Goal: Transaction & Acquisition: Obtain resource

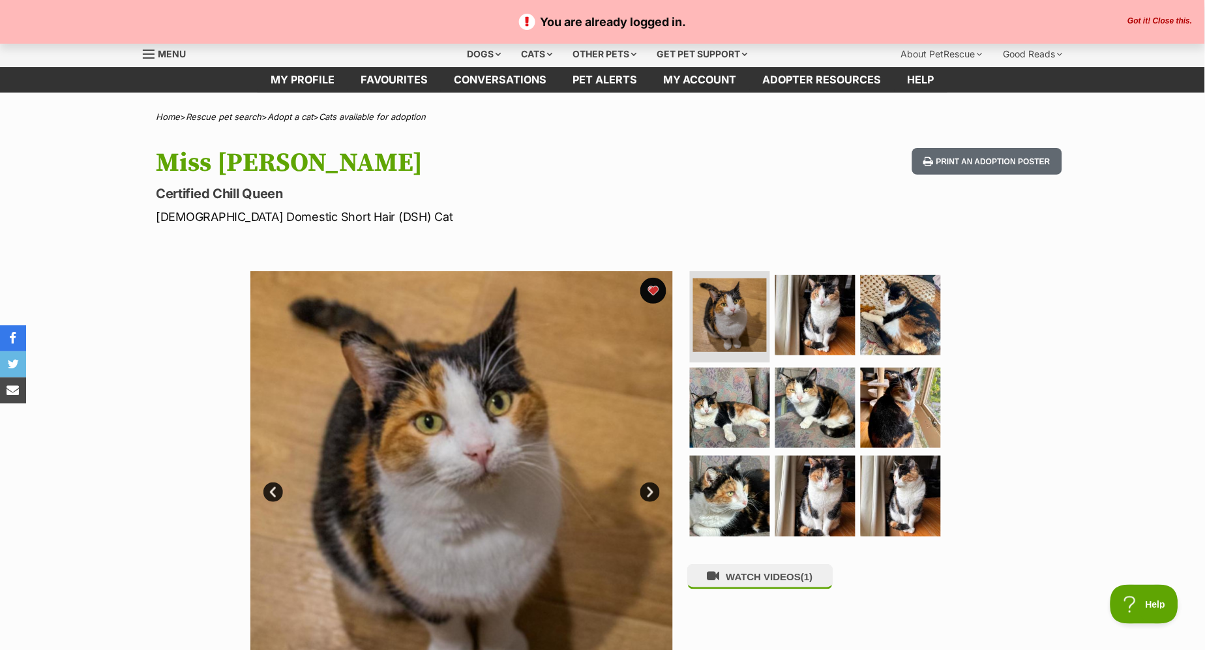
click at [1156, 21] on button "Got it! Close this." at bounding box center [1161, 21] width 72 height 10
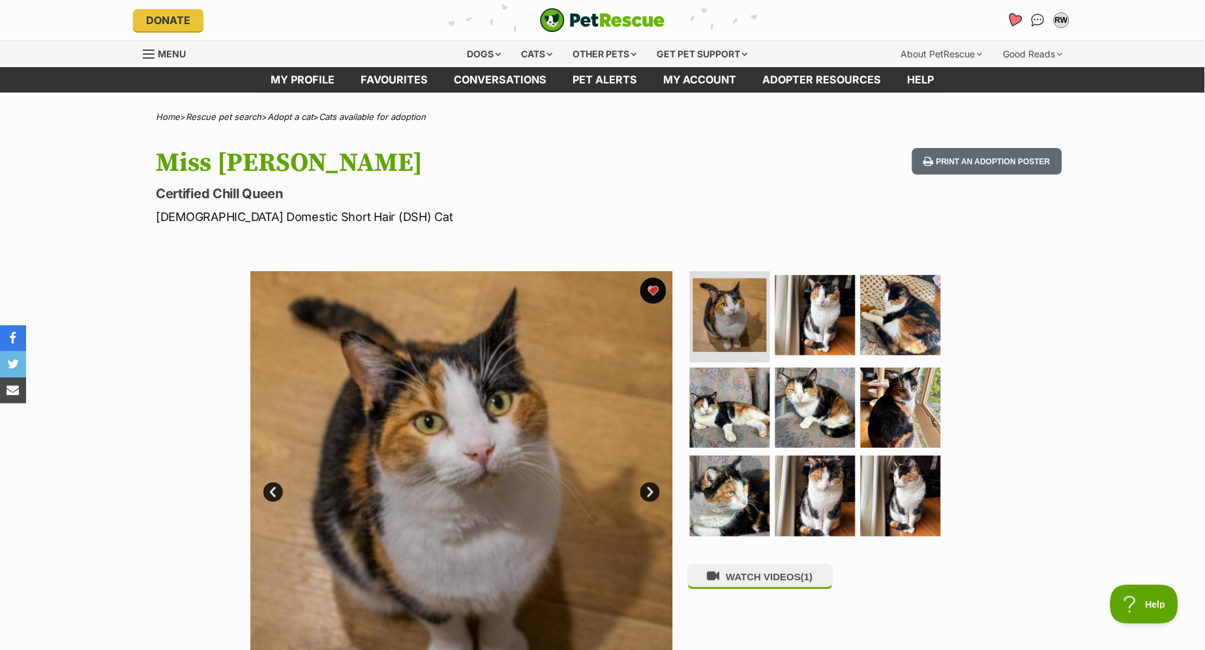
click at [1018, 17] on icon "Favourites" at bounding box center [1015, 19] width 16 height 15
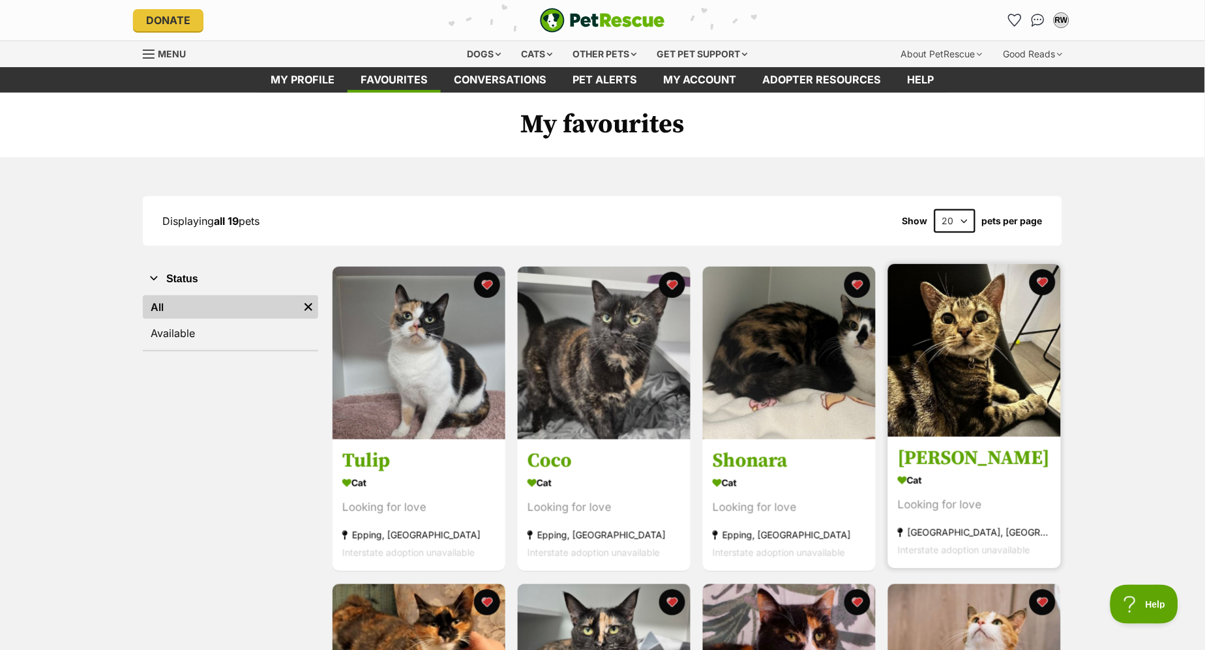
click at [948, 354] on img at bounding box center [974, 350] width 173 height 173
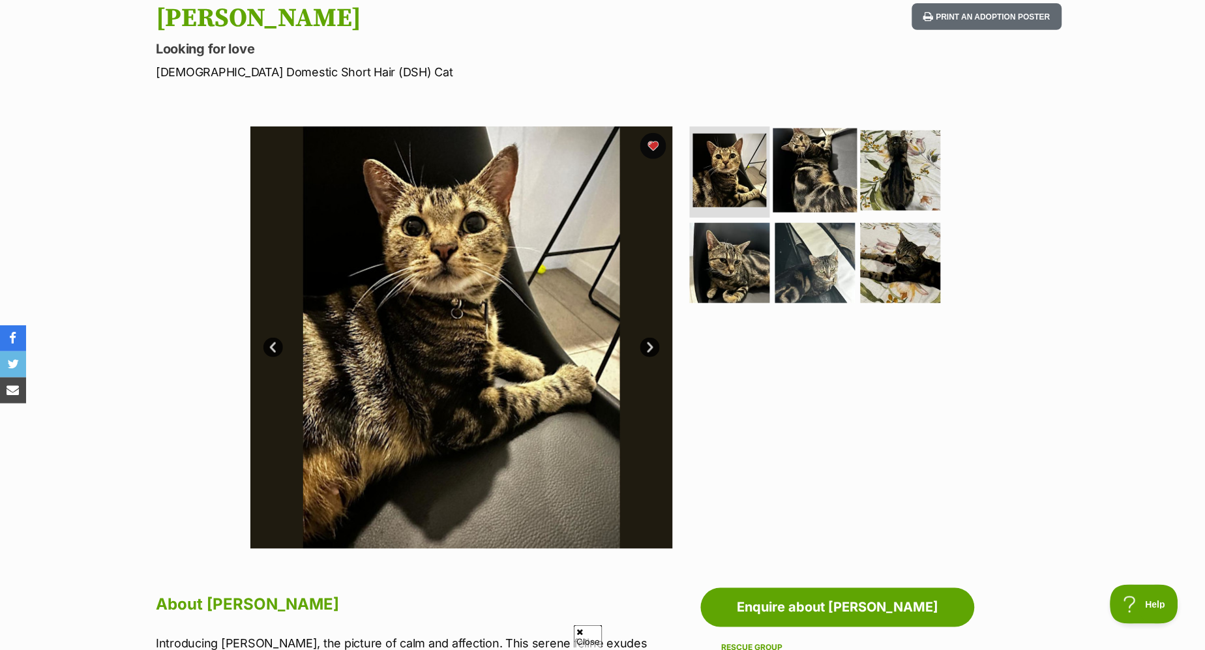
click at [813, 198] on img at bounding box center [816, 170] width 84 height 84
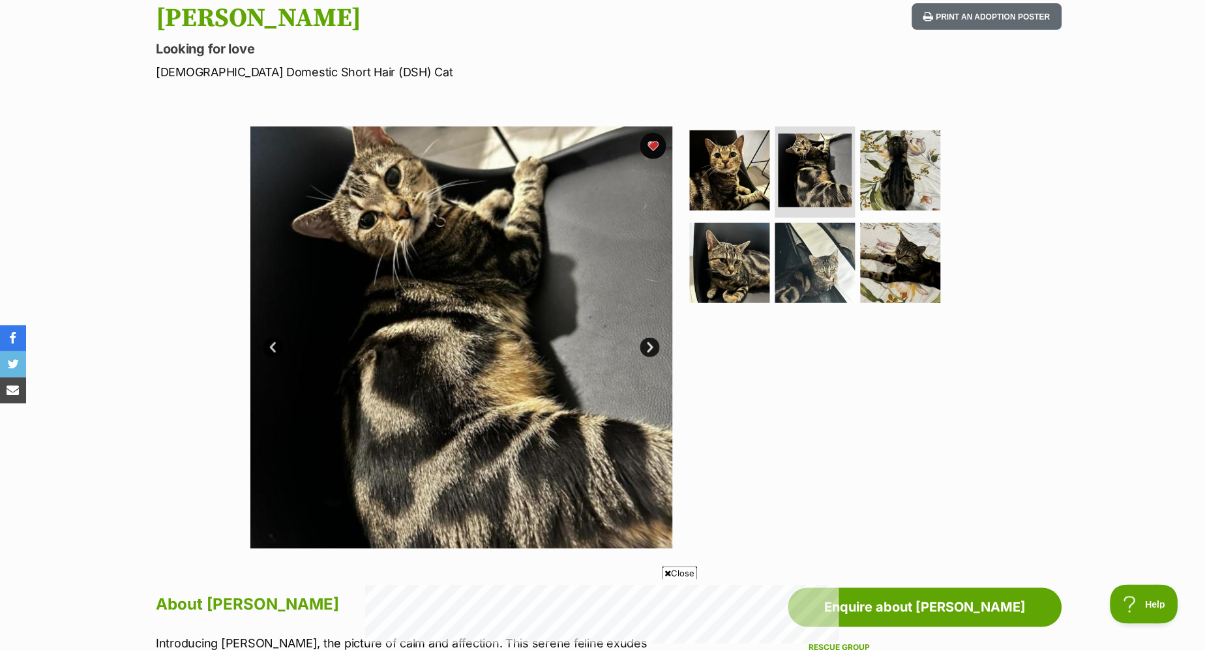
click at [646, 338] on link "Next" at bounding box center [651, 348] width 20 height 20
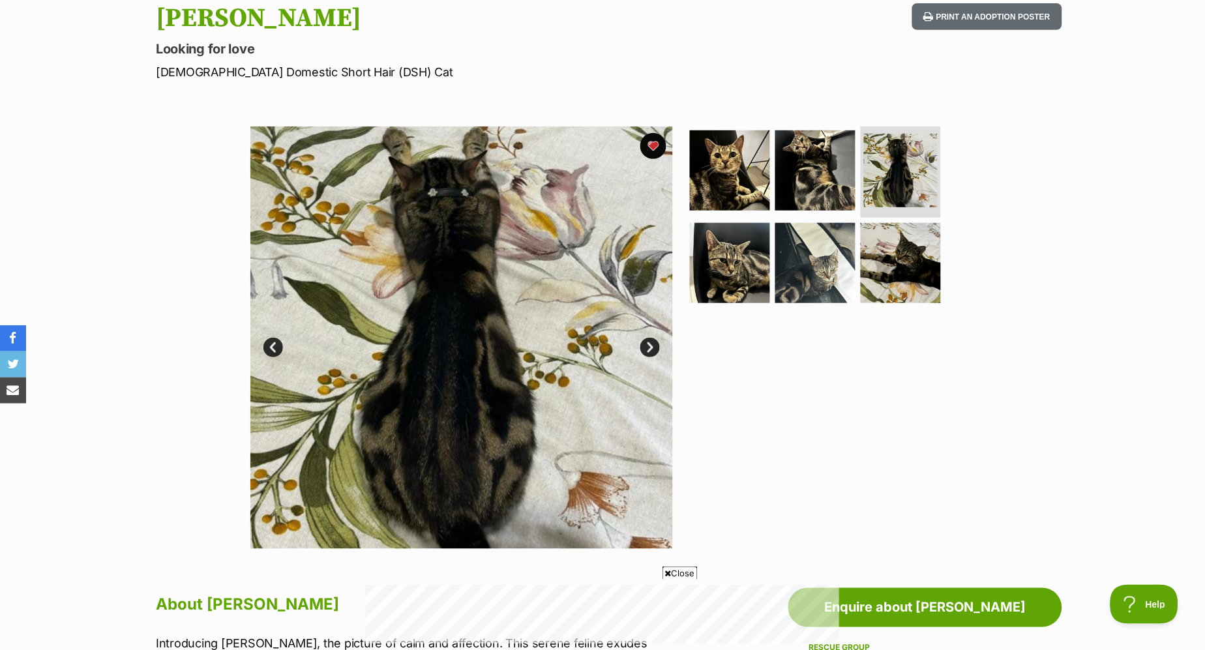
click at [648, 350] on link "Next" at bounding box center [651, 348] width 20 height 20
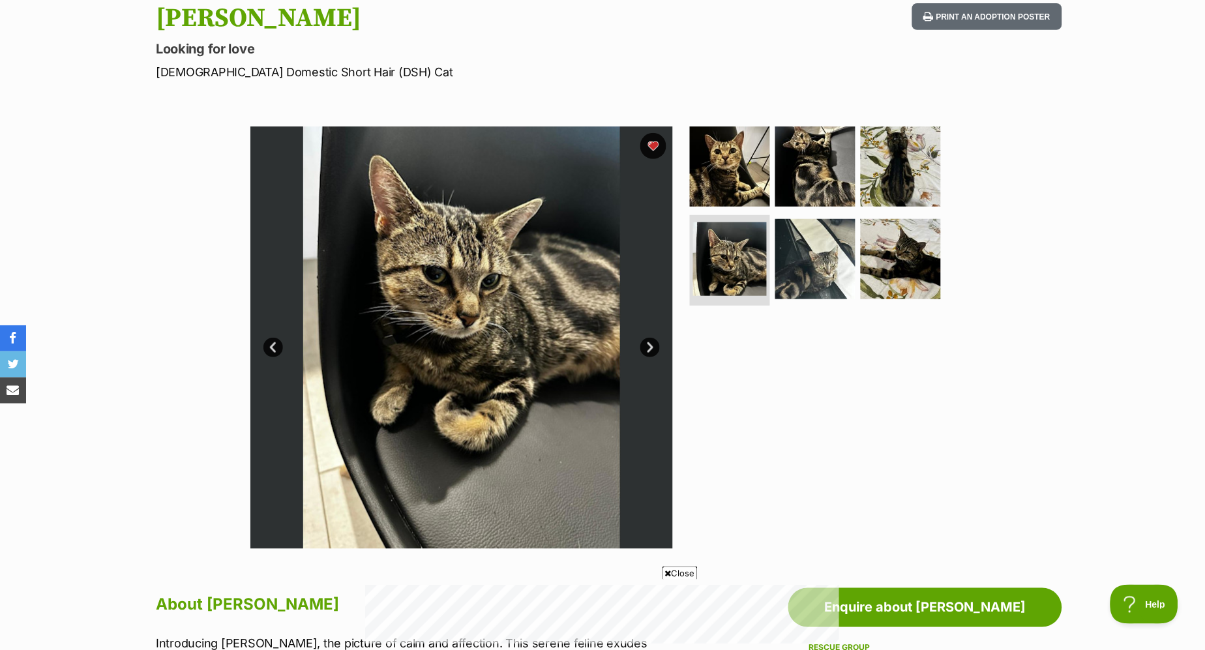
click at [648, 350] on link "Next" at bounding box center [651, 348] width 20 height 20
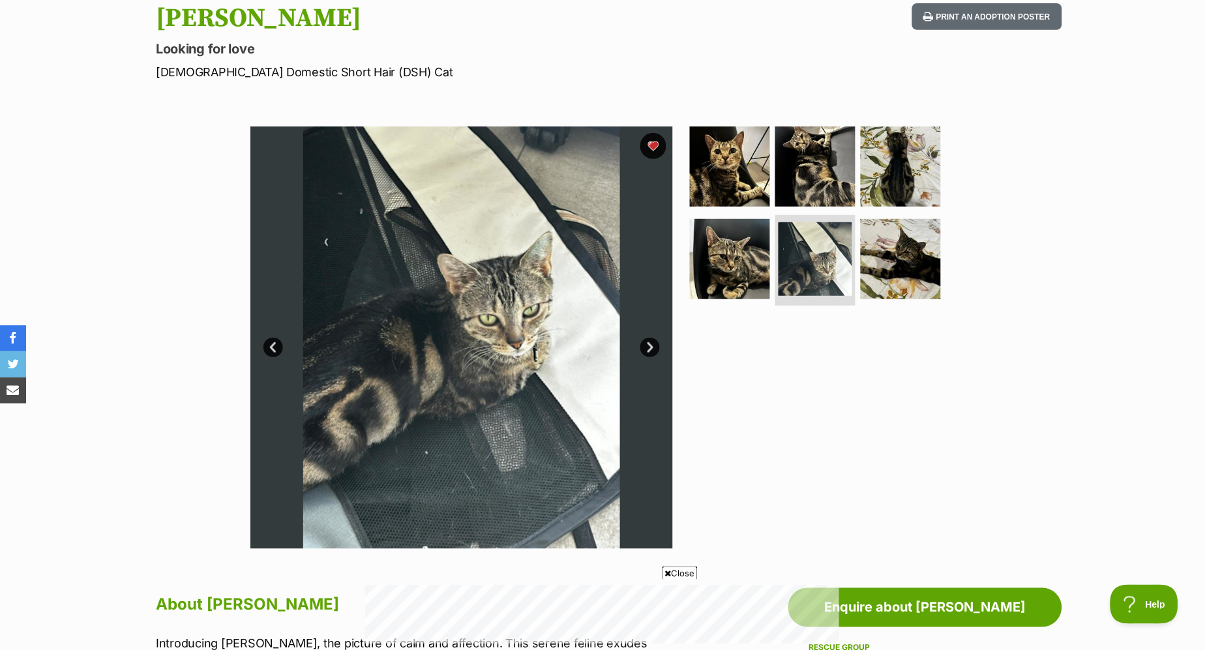
click at [648, 350] on link "Next" at bounding box center [651, 348] width 20 height 20
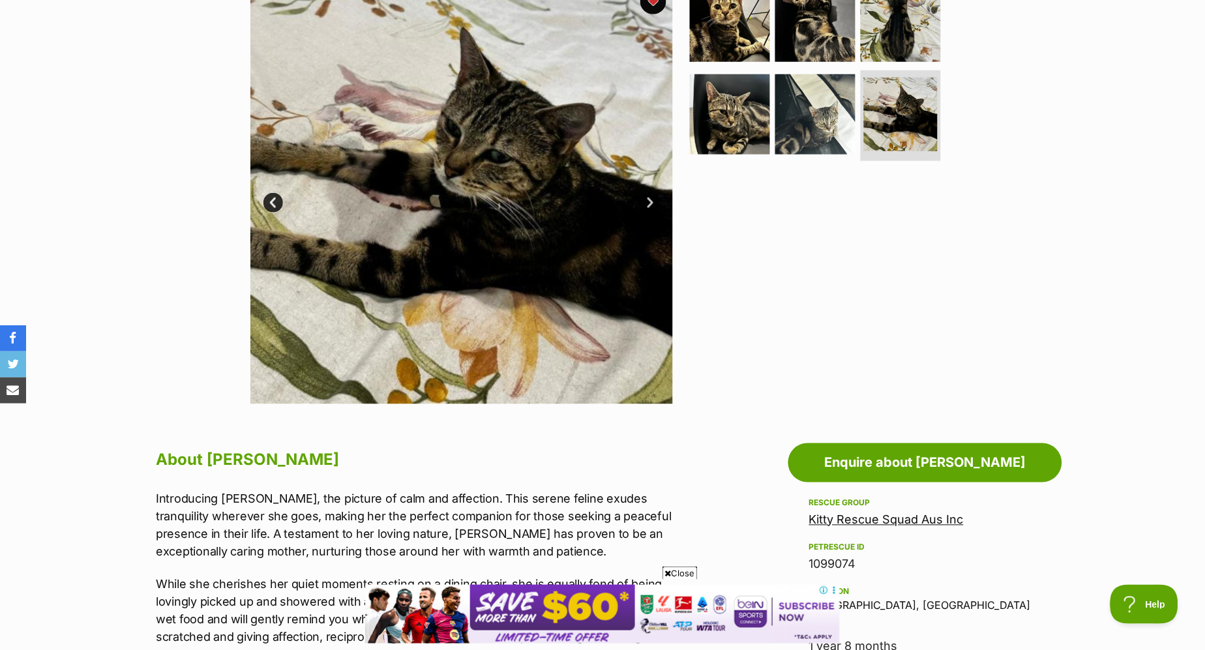
scroll to position [72, 0]
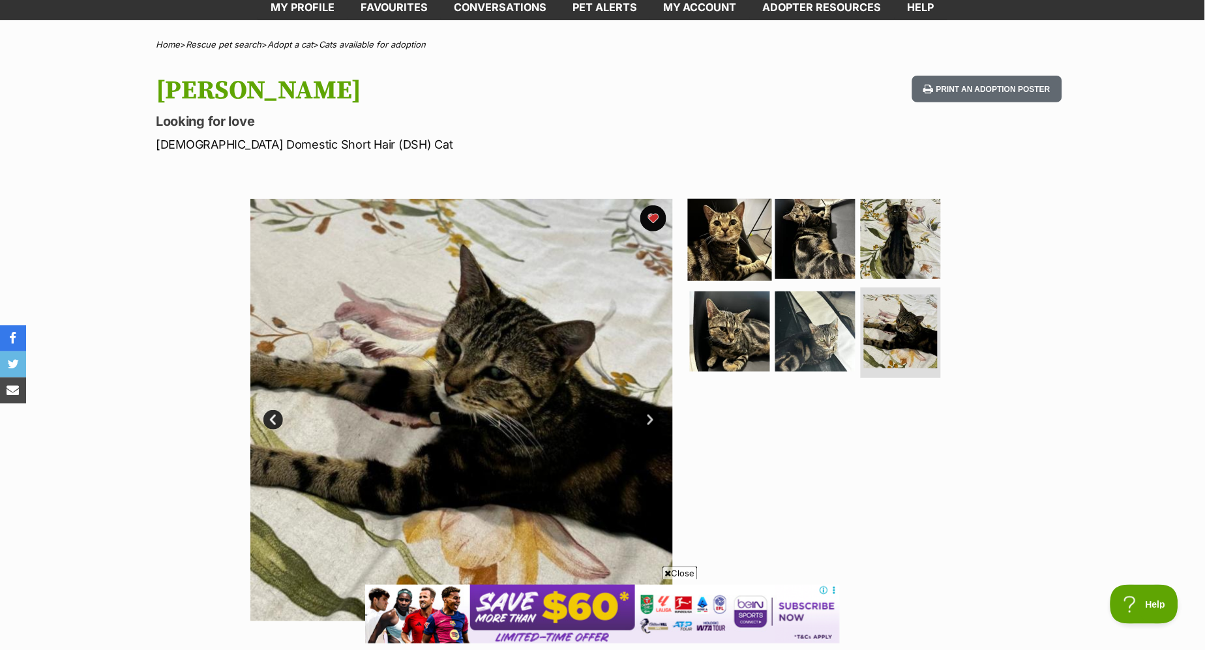
click at [727, 255] on img at bounding box center [730, 239] width 84 height 84
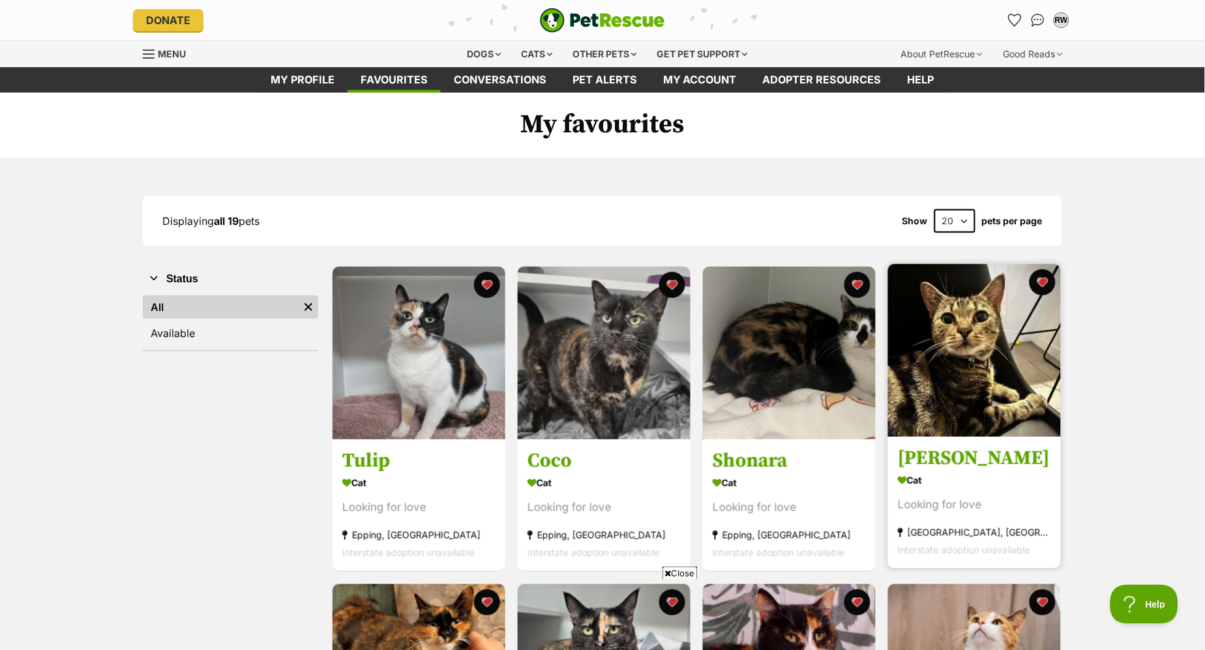
scroll to position [290, 0]
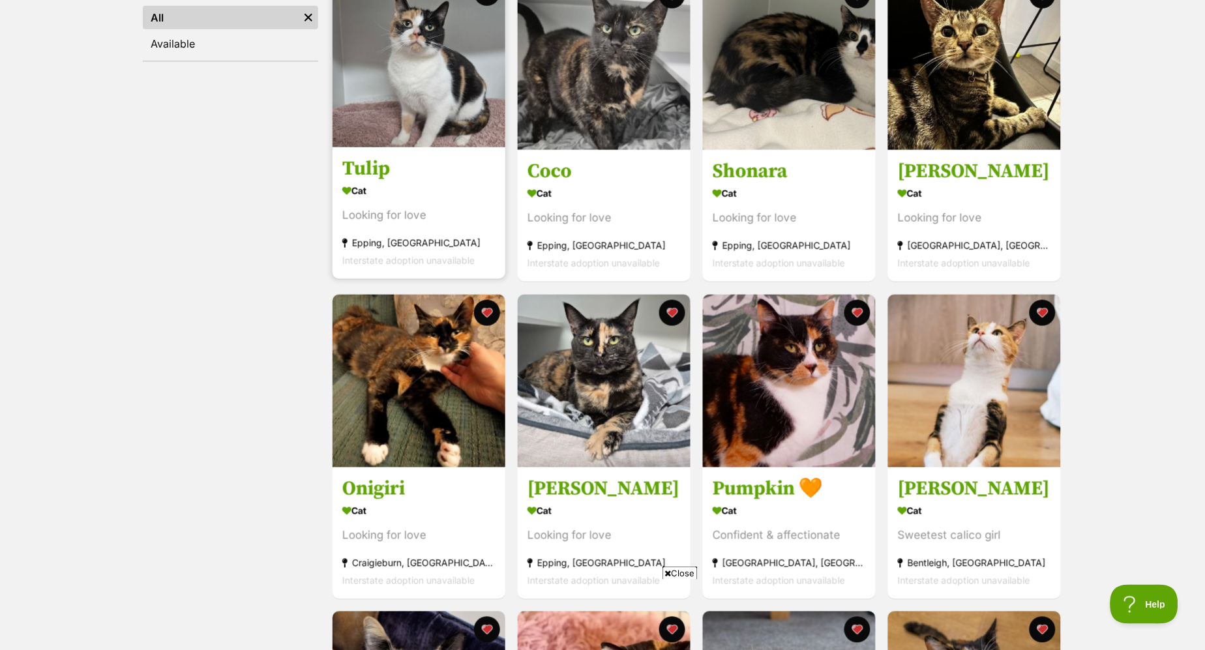
click at [438, 49] on img at bounding box center [419, 61] width 173 height 173
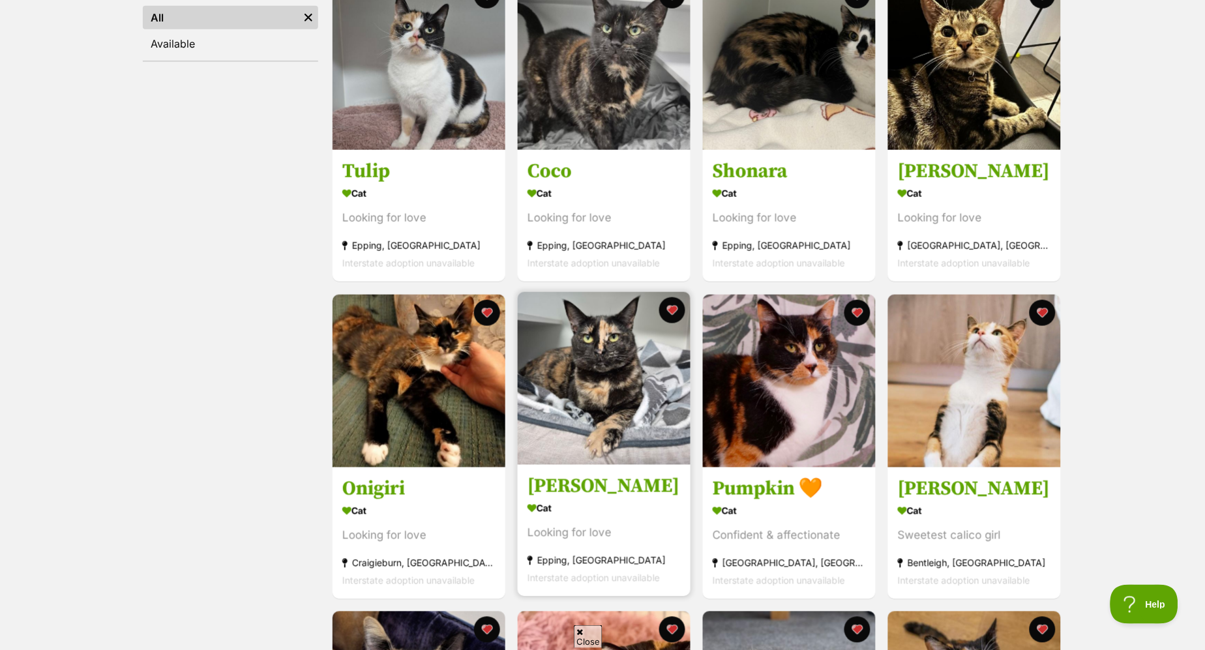
scroll to position [0, 0]
click at [646, 401] on img at bounding box center [604, 378] width 173 height 173
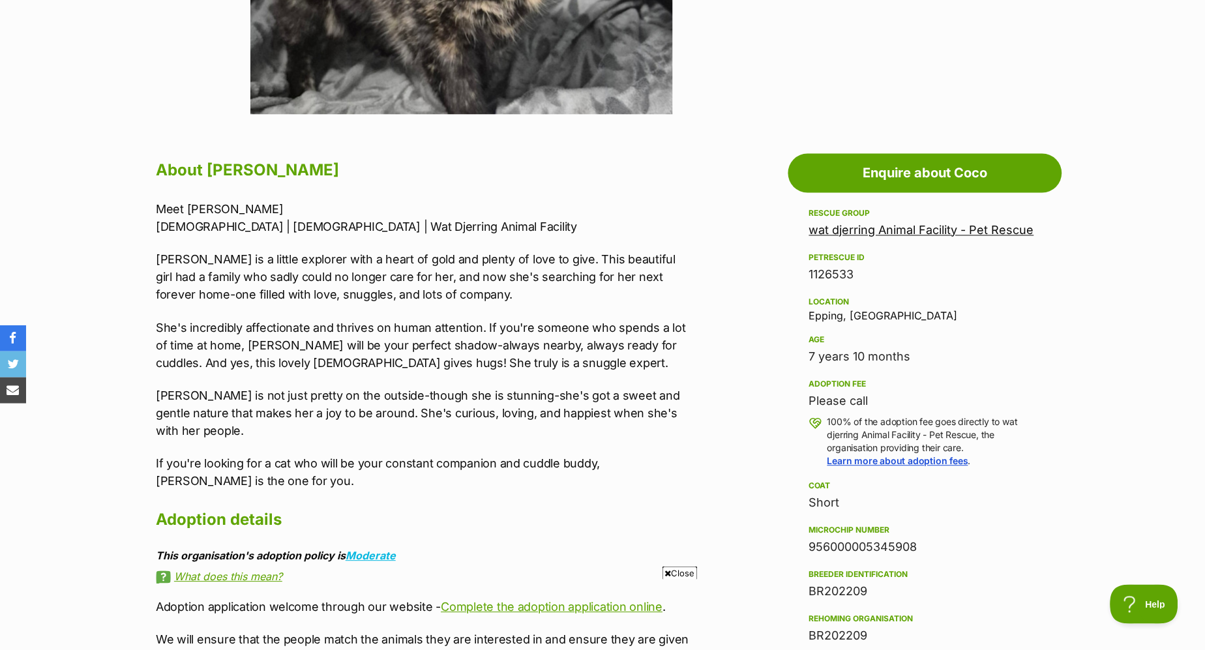
drag, startPoint x: 809, startPoint y: 401, endPoint x: 921, endPoint y: 403, distance: 111.6
click at [921, 403] on div "Please call" at bounding box center [925, 402] width 232 height 18
click at [943, 400] on div "Please call" at bounding box center [925, 402] width 232 height 18
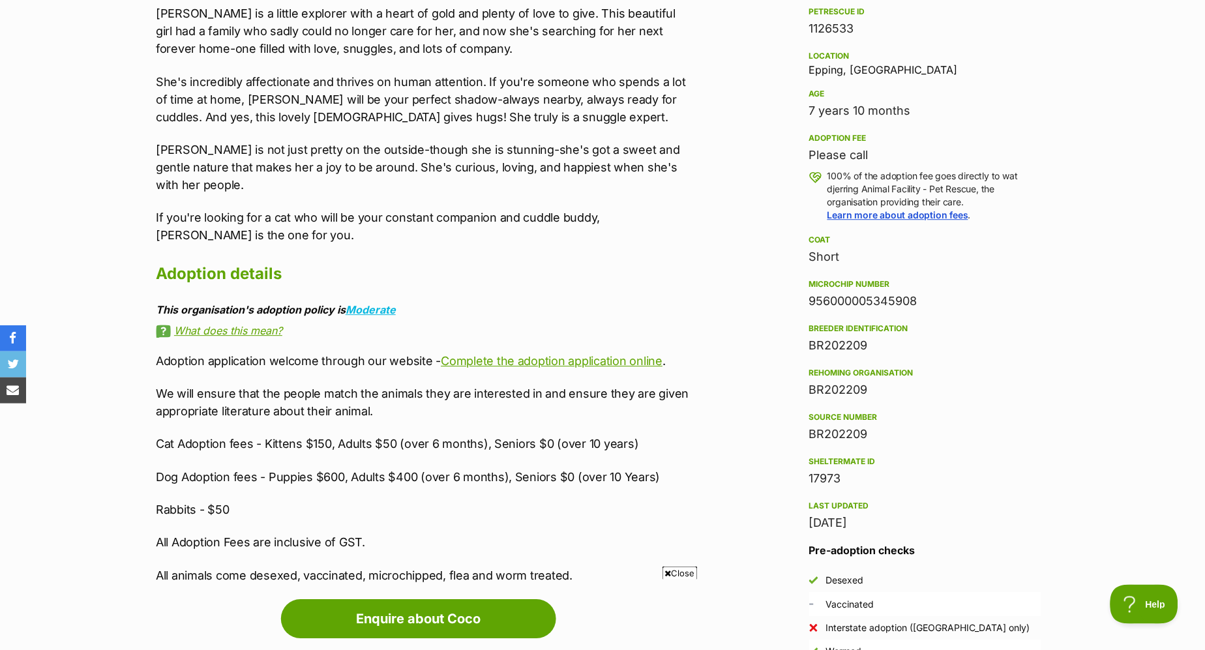
scroll to position [1014, 0]
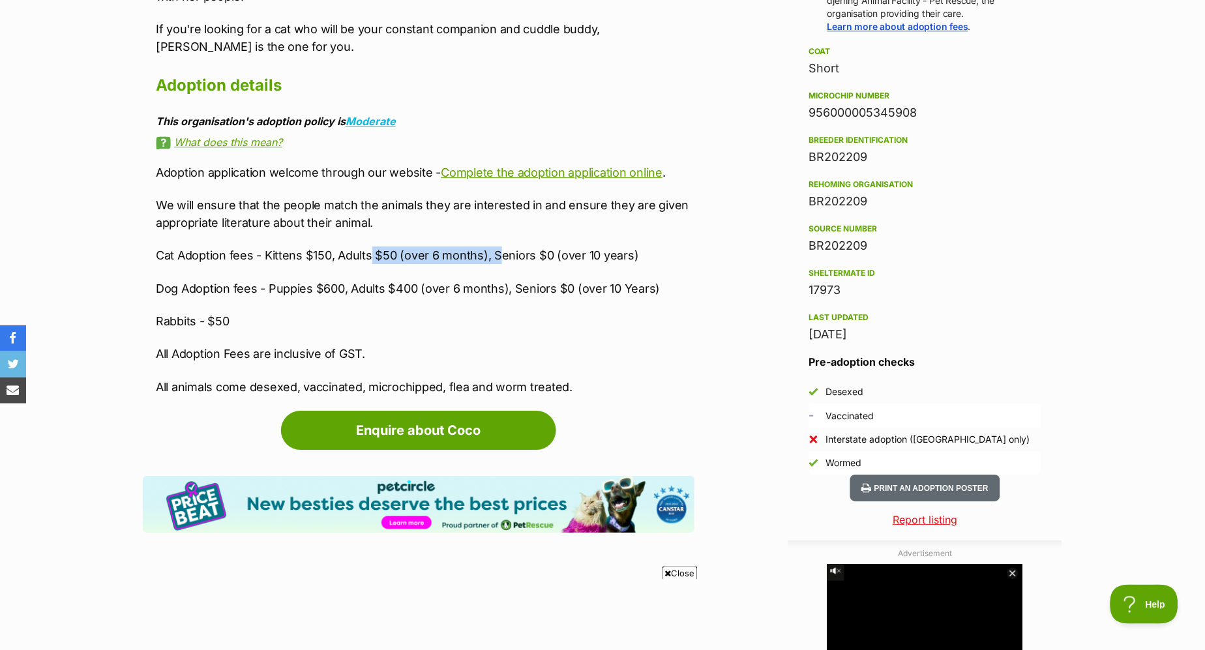
click at [497, 247] on p "Cat Adoption fees - Kittens $150, Adults $50 (over 6 months), Seniors $0 (over …" at bounding box center [425, 256] width 539 height 18
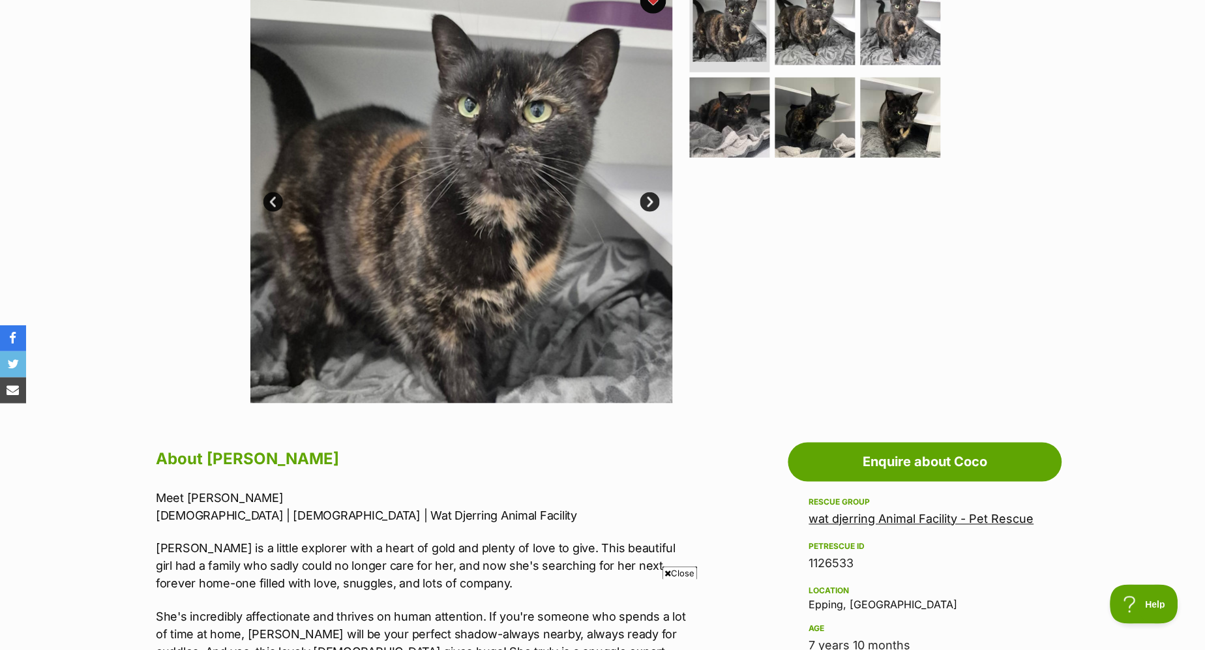
scroll to position [290, 0]
click at [641, 201] on link "Next" at bounding box center [651, 203] width 20 height 20
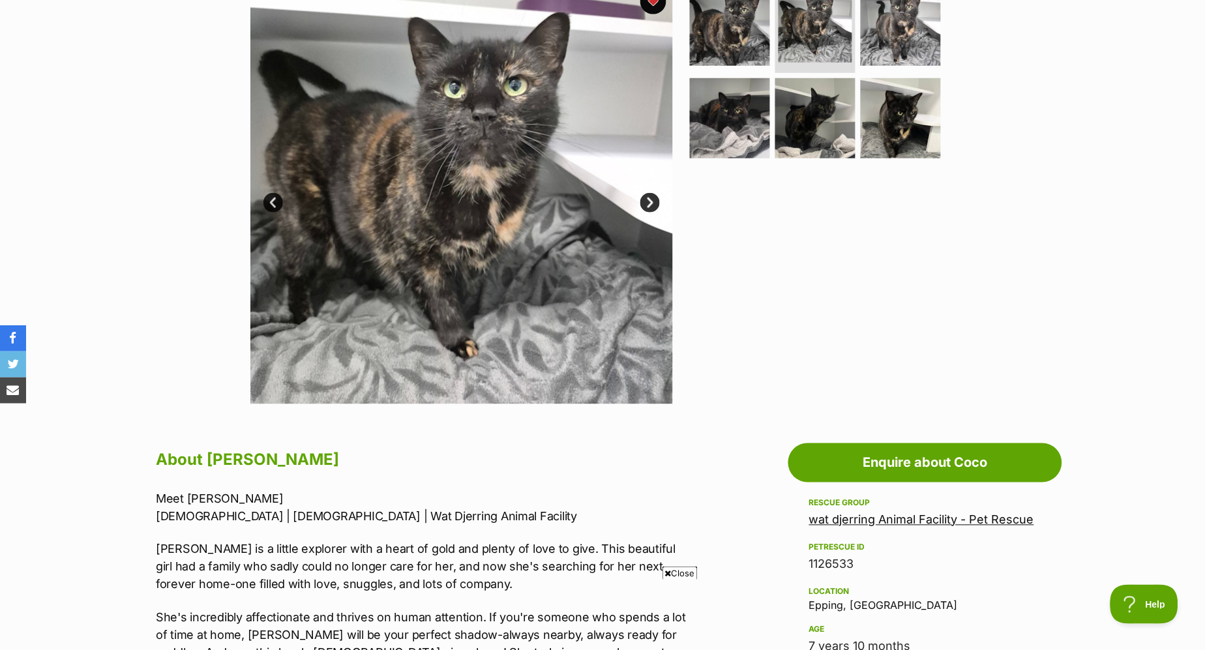
click at [643, 202] on link "Next" at bounding box center [651, 203] width 20 height 20
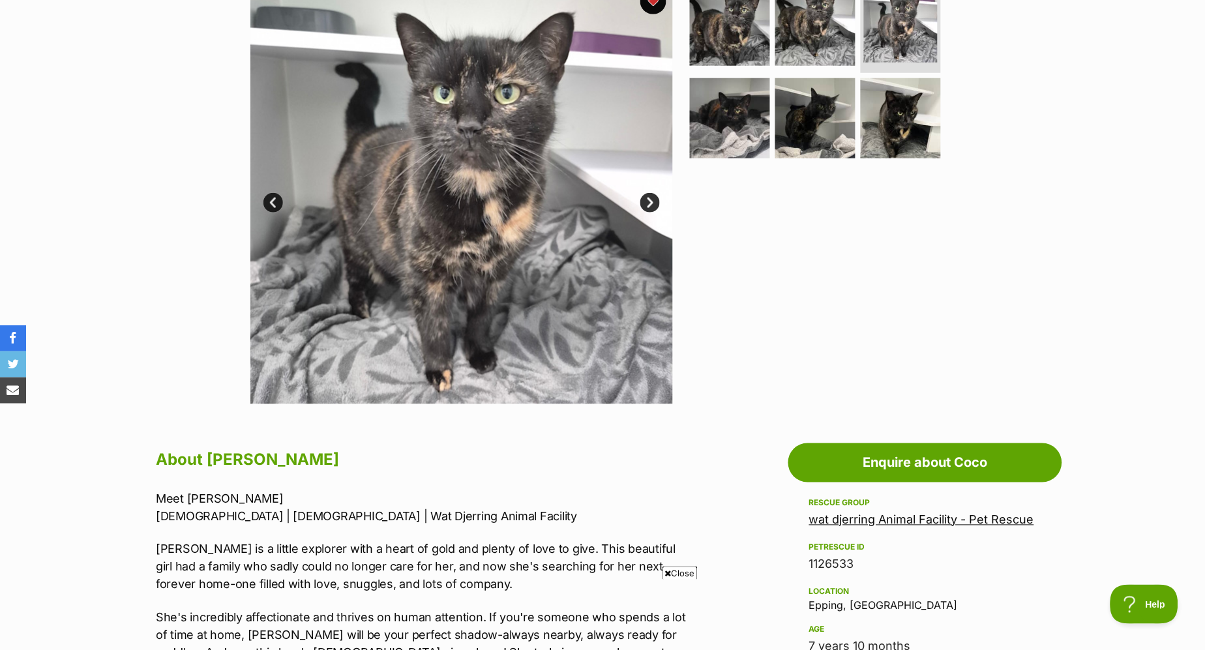
click at [643, 202] on link "Next" at bounding box center [651, 203] width 20 height 20
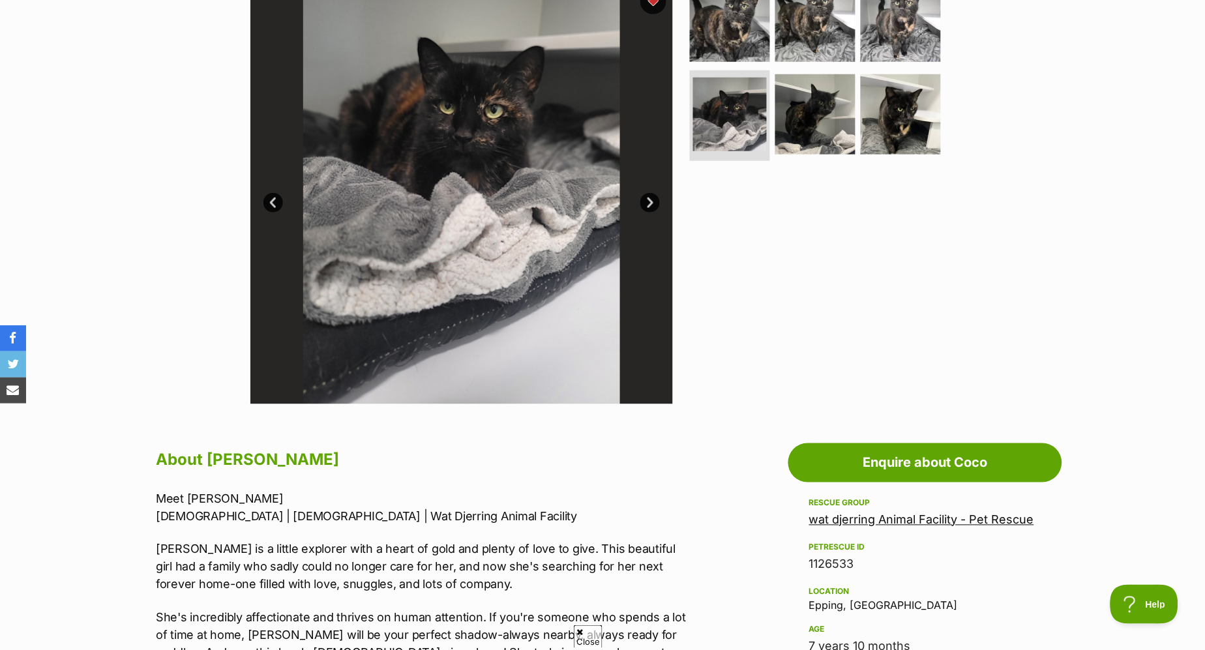
scroll to position [0, 0]
click at [644, 202] on link "Next" at bounding box center [651, 203] width 20 height 20
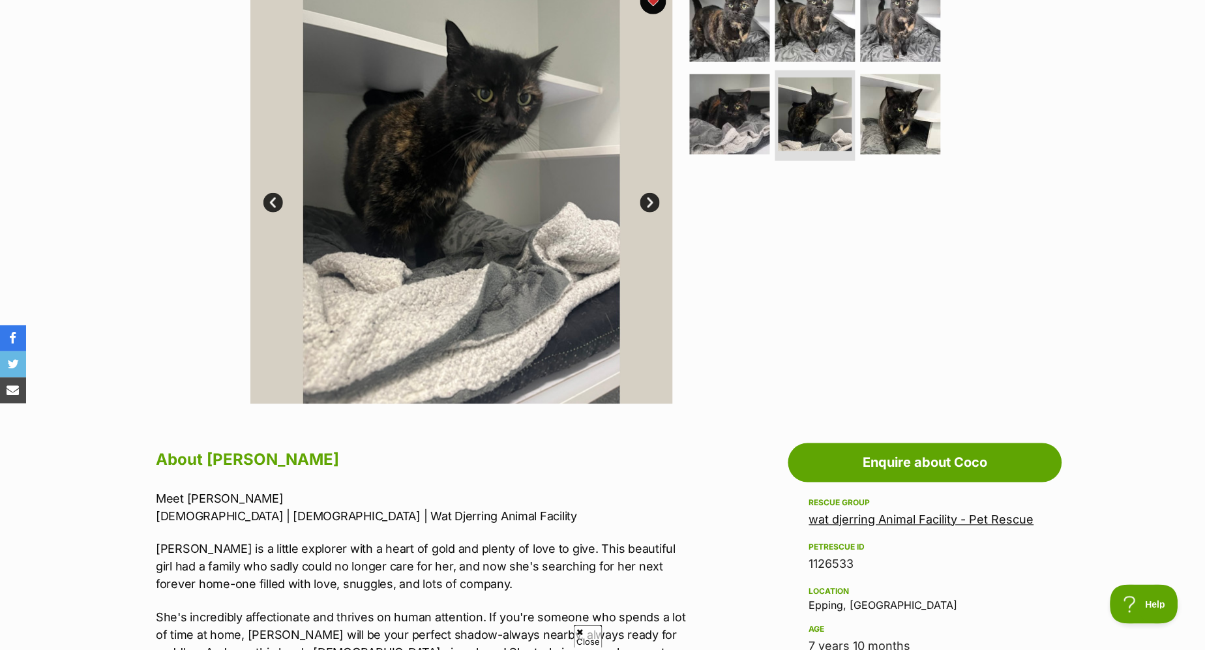
click at [644, 202] on link "Next" at bounding box center [651, 203] width 20 height 20
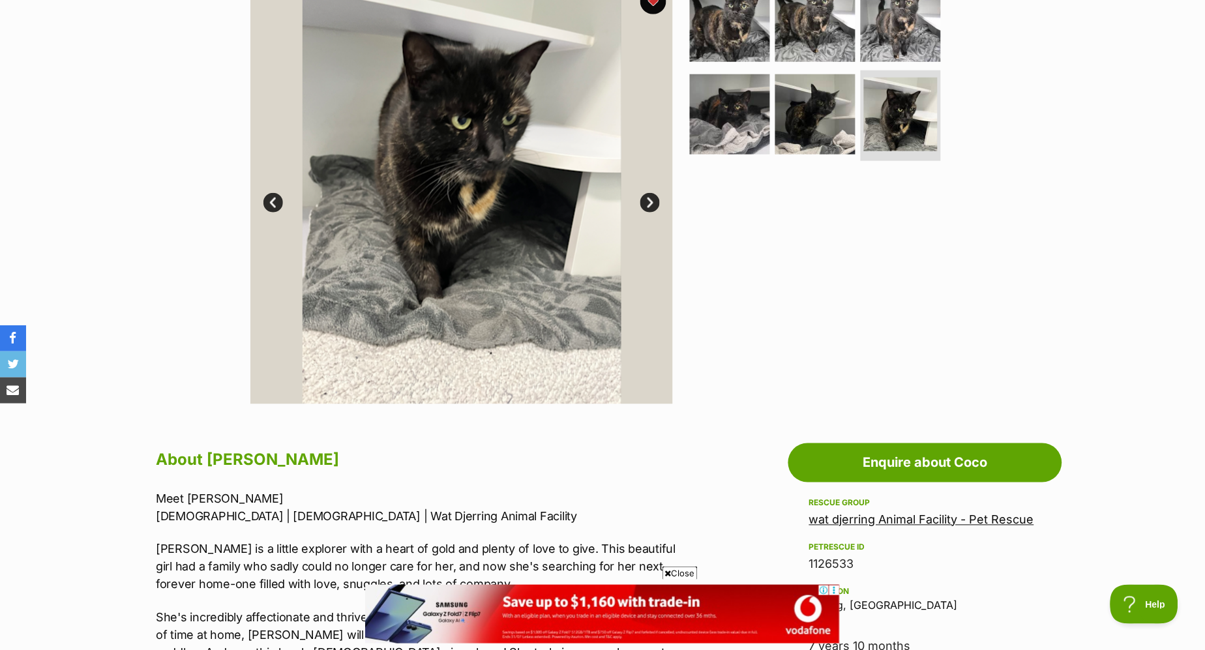
click at [646, 202] on link "Next" at bounding box center [651, 203] width 20 height 20
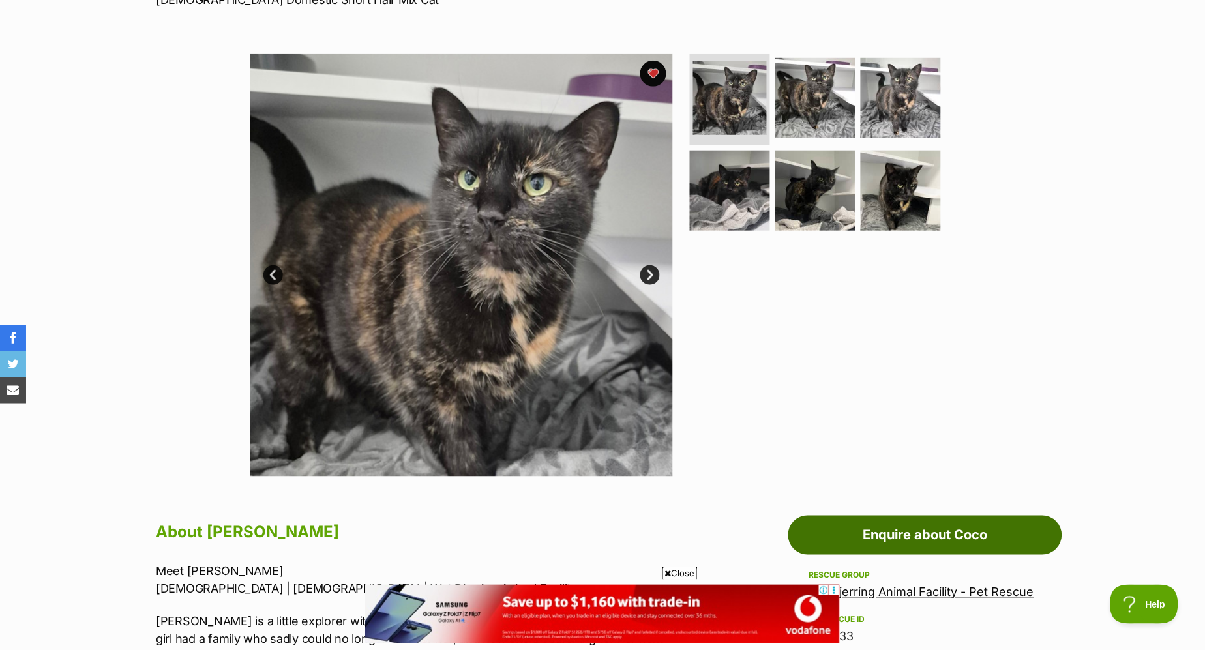
scroll to position [72, 0]
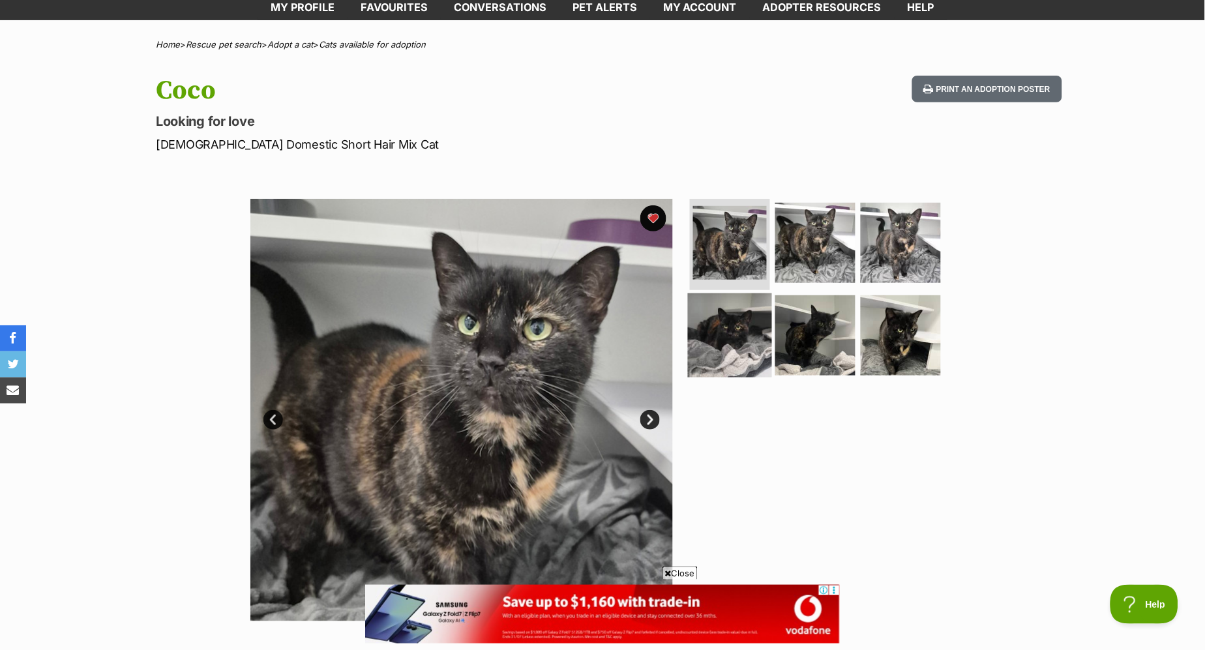
click at [753, 340] on img at bounding box center [730, 335] width 84 height 84
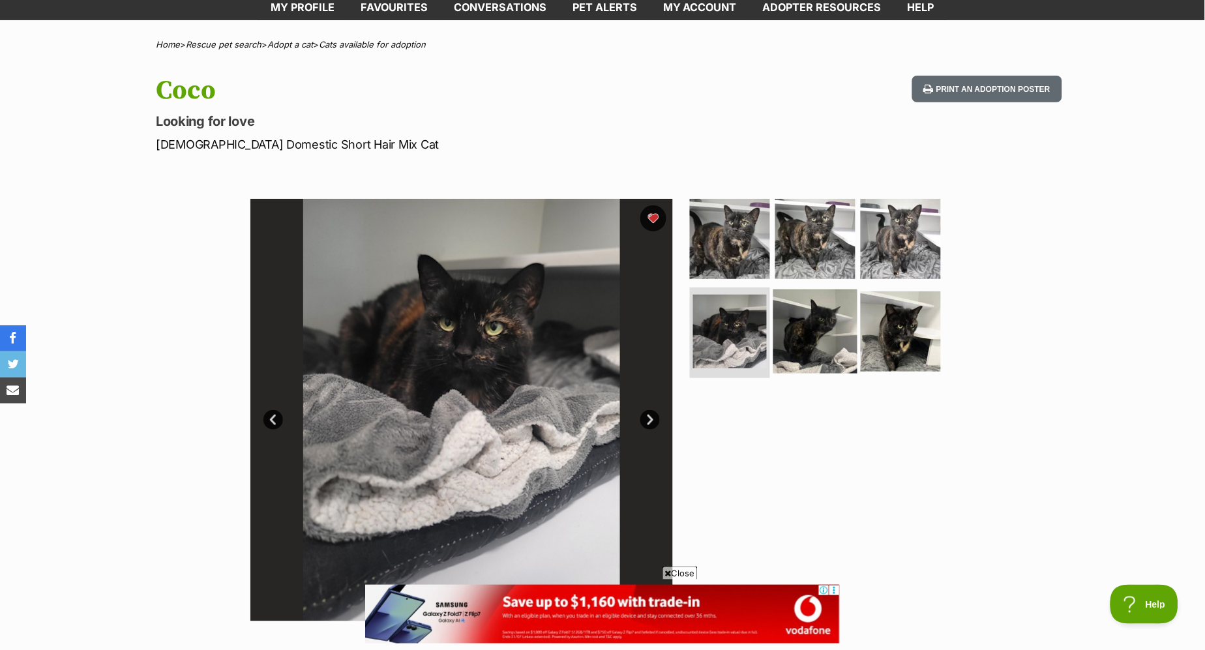
click at [814, 334] on img at bounding box center [816, 331] width 84 height 84
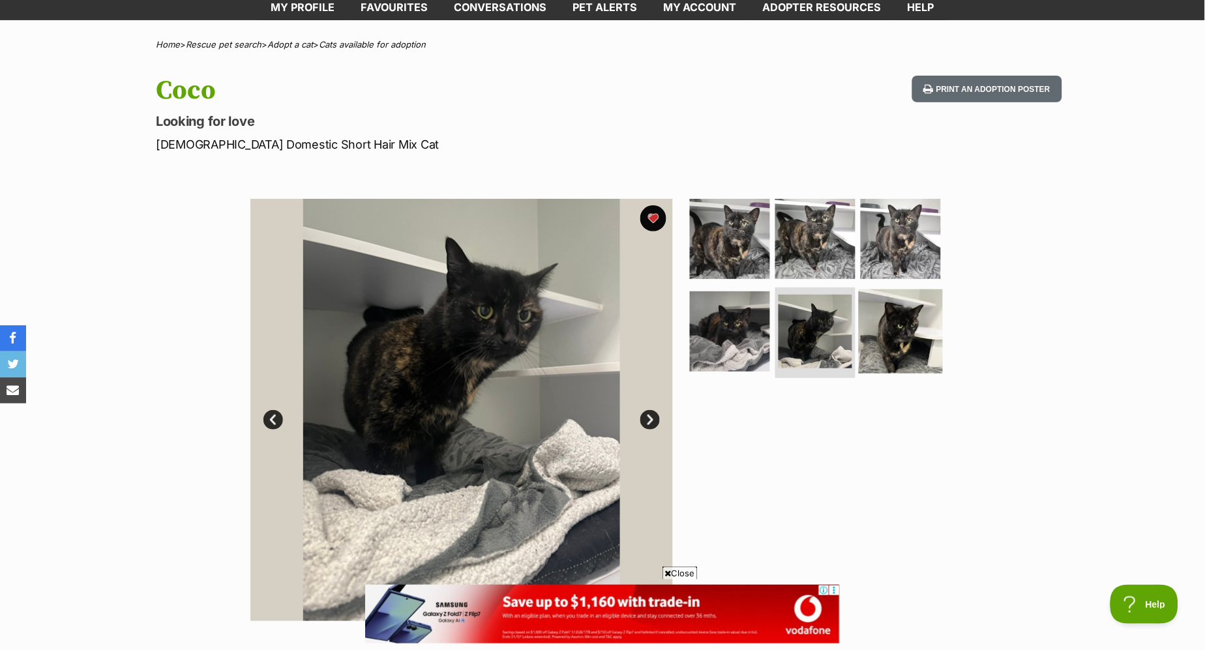
click at [901, 330] on img at bounding box center [901, 331] width 84 height 84
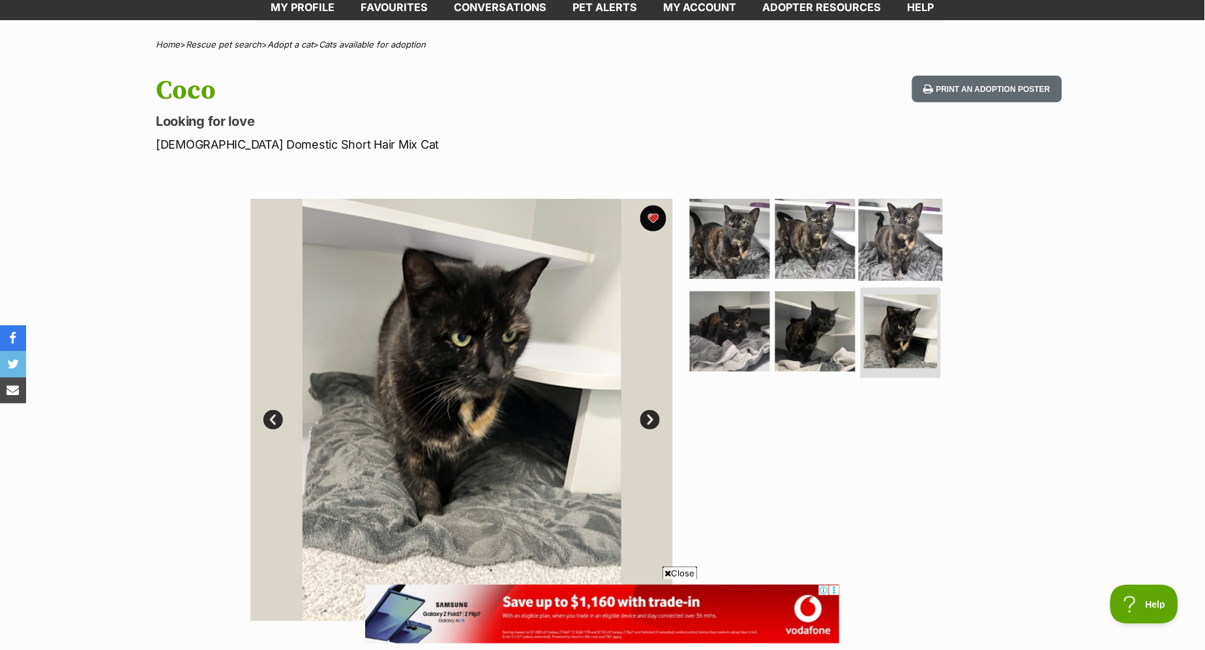
click at [903, 239] on img at bounding box center [901, 239] width 84 height 84
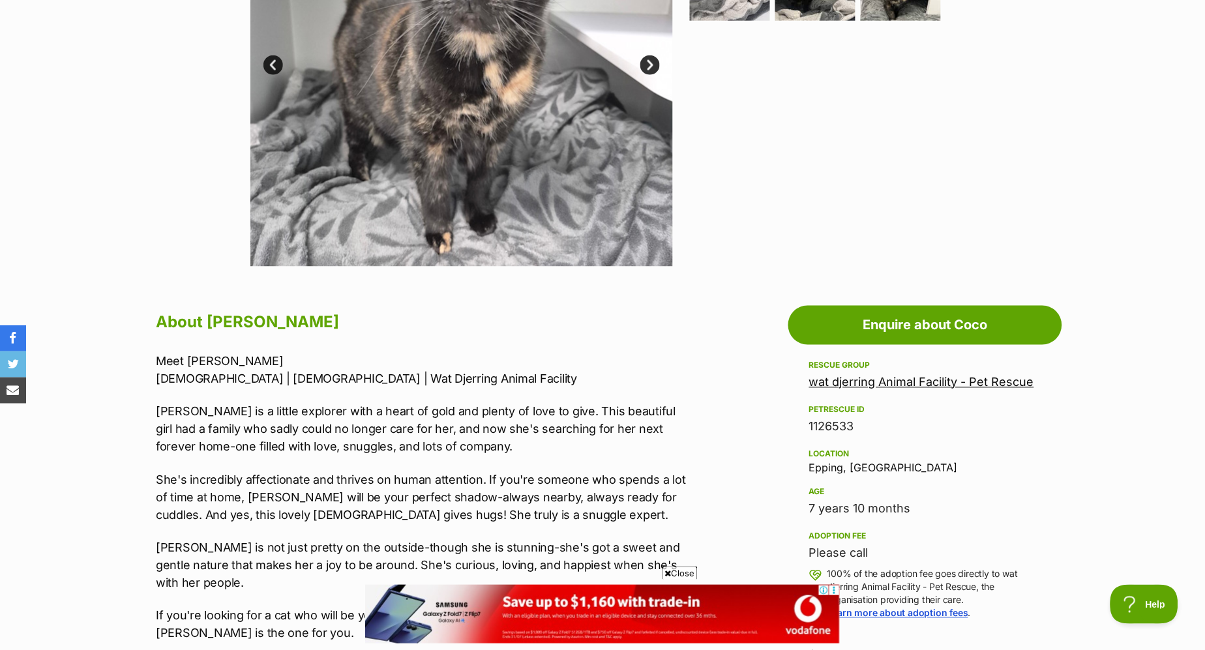
scroll to position [507, 0]
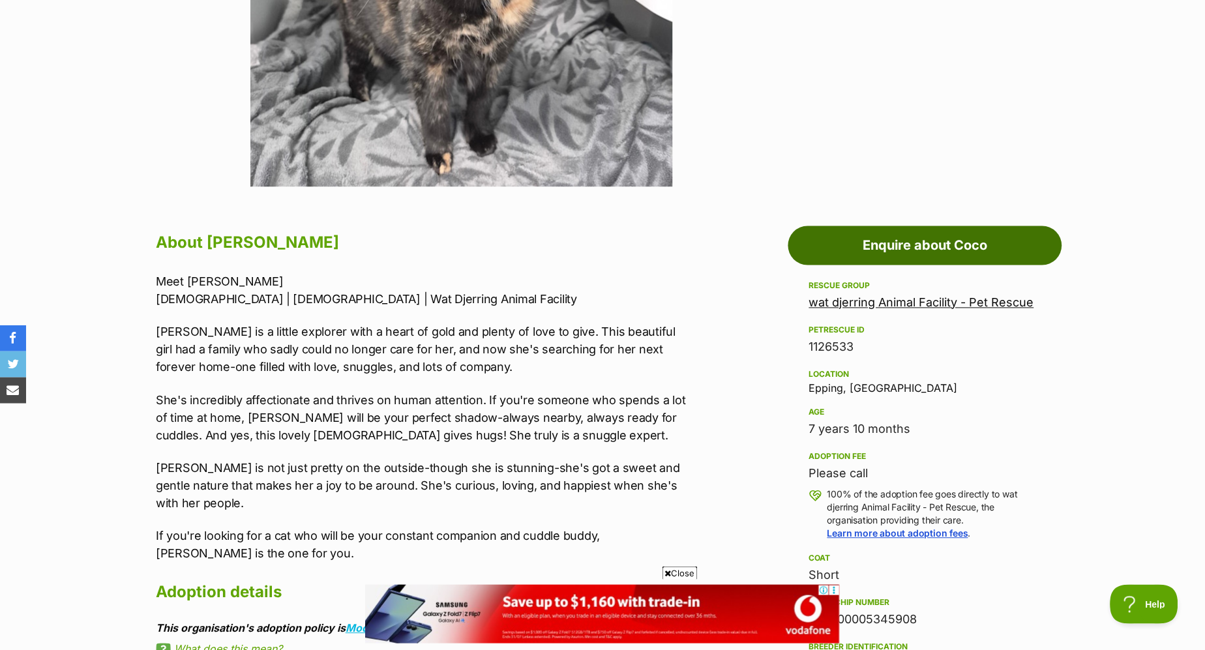
click at [875, 239] on link "Enquire about Coco" at bounding box center [926, 245] width 274 height 39
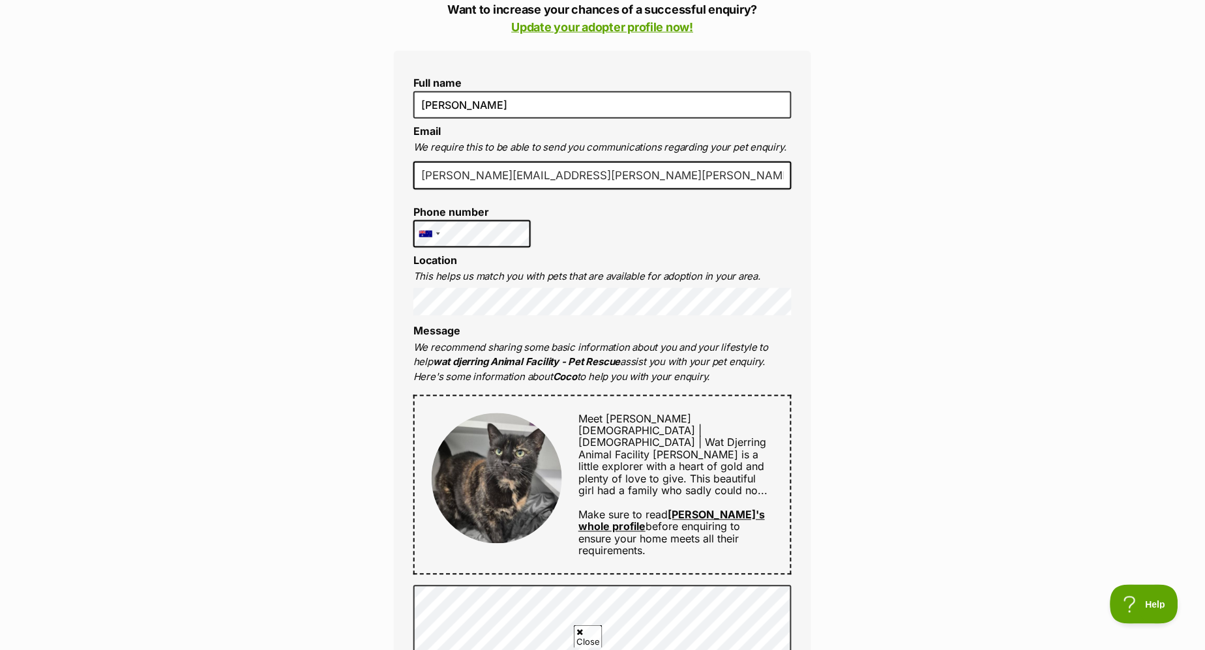
click at [476, 318] on div "Full name [PERSON_NAME] Email We require this to be able to send you communicat…" at bounding box center [602, 471] width 417 height 841
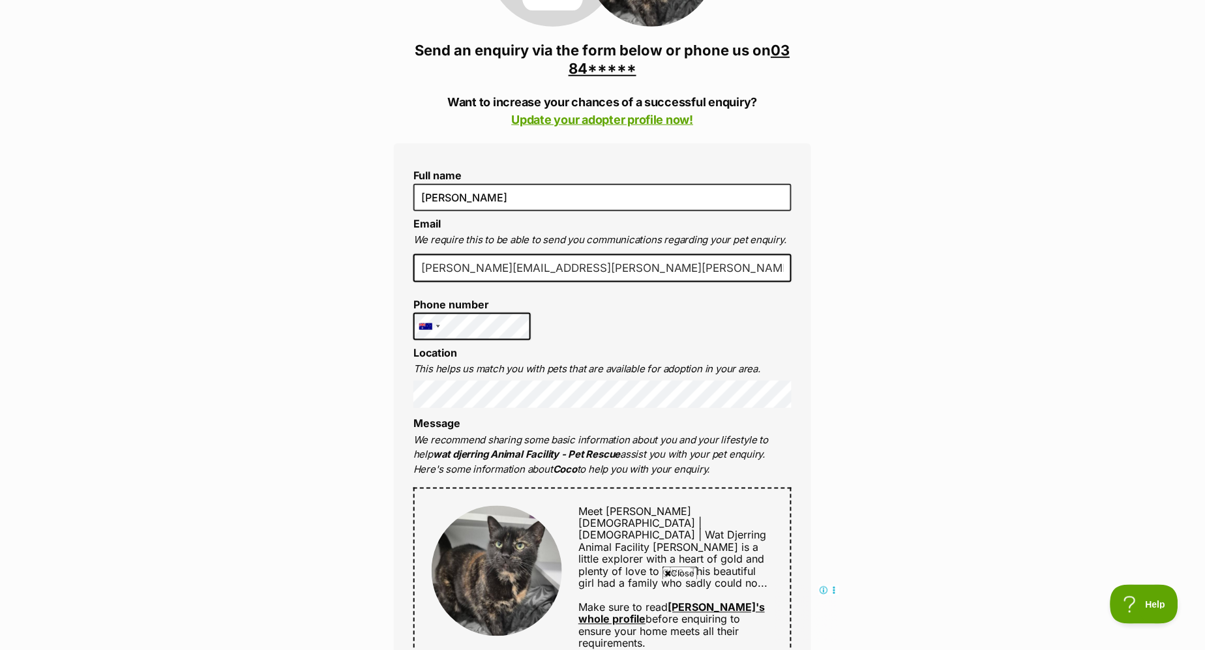
scroll to position [145, 0]
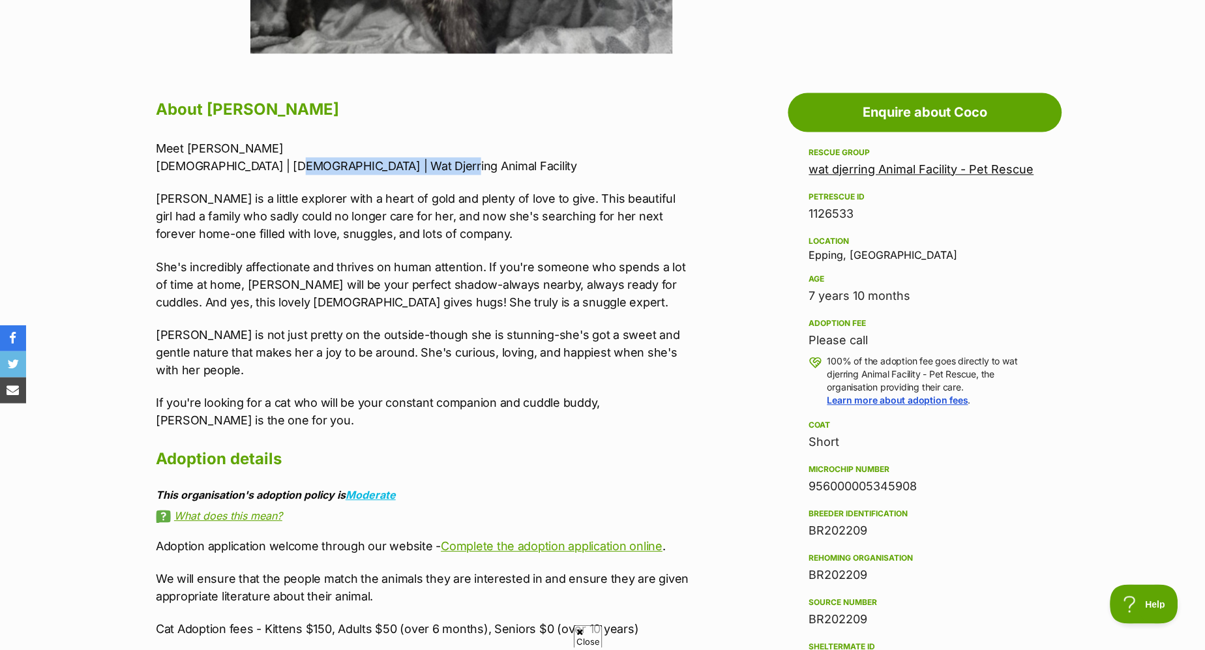
drag, startPoint x: 436, startPoint y: 170, endPoint x: 280, endPoint y: 168, distance: 155.3
click at [280, 168] on p "Meet Coco 7 Years Old | Female | Wat Djerring Animal Facility" at bounding box center [425, 157] width 539 height 35
copy p "Wat Djerring Animal Facility"
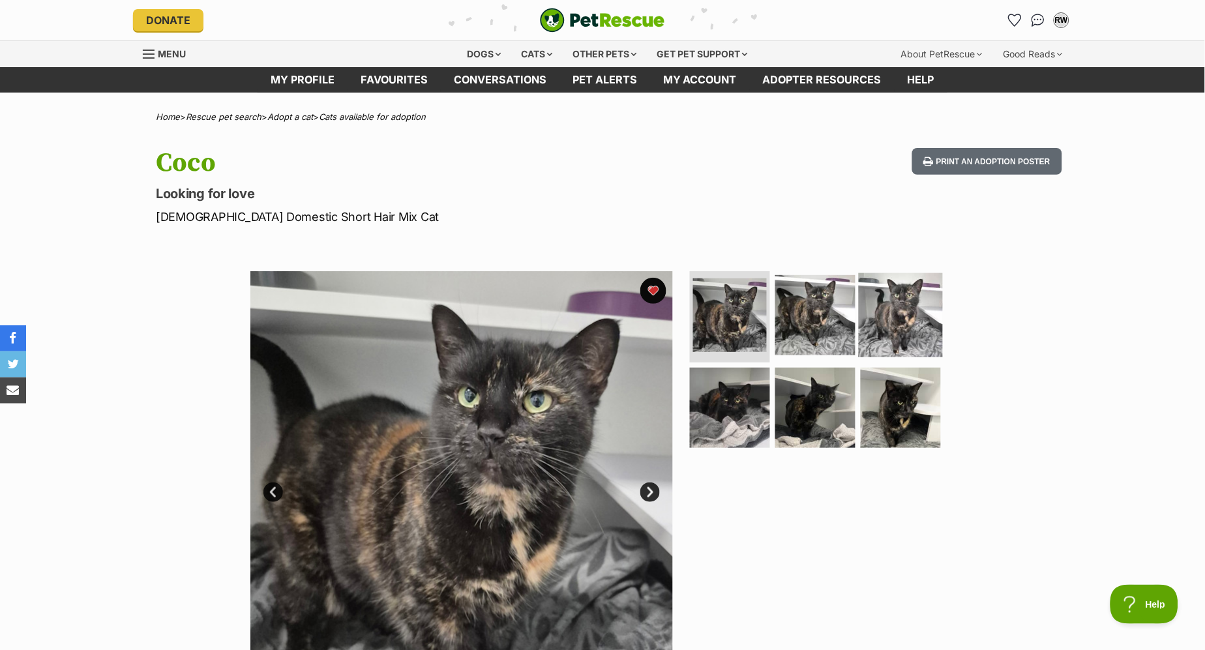
click at [918, 315] on img at bounding box center [901, 315] width 84 height 84
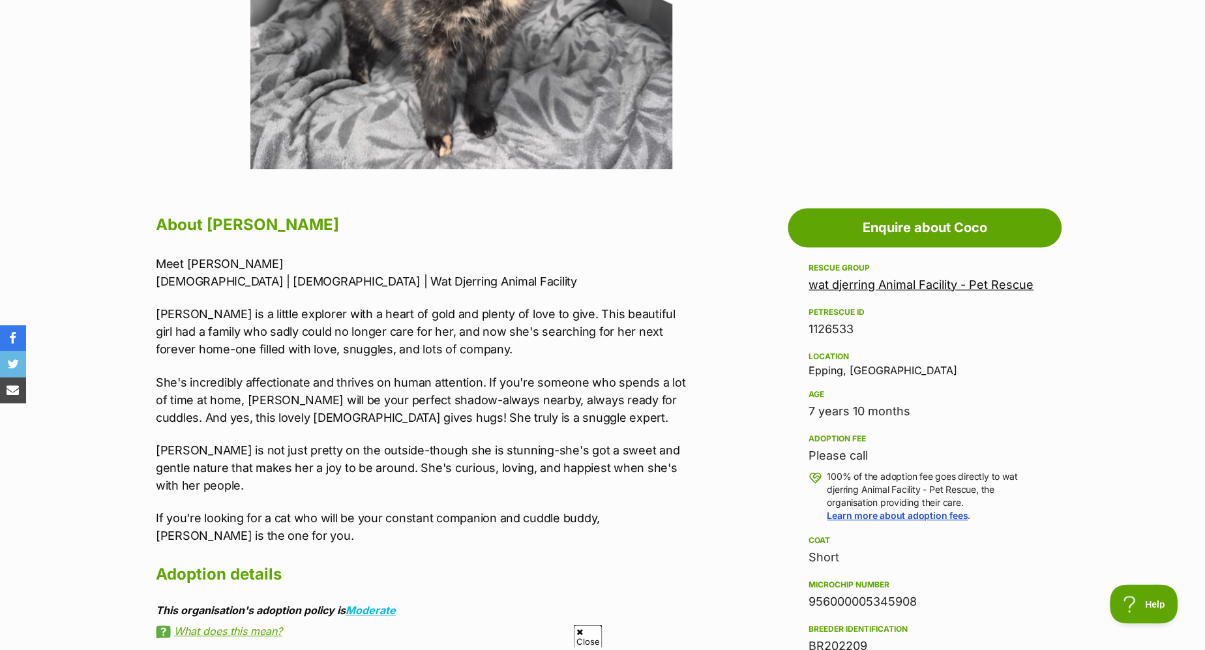
scroll to position [579, 0]
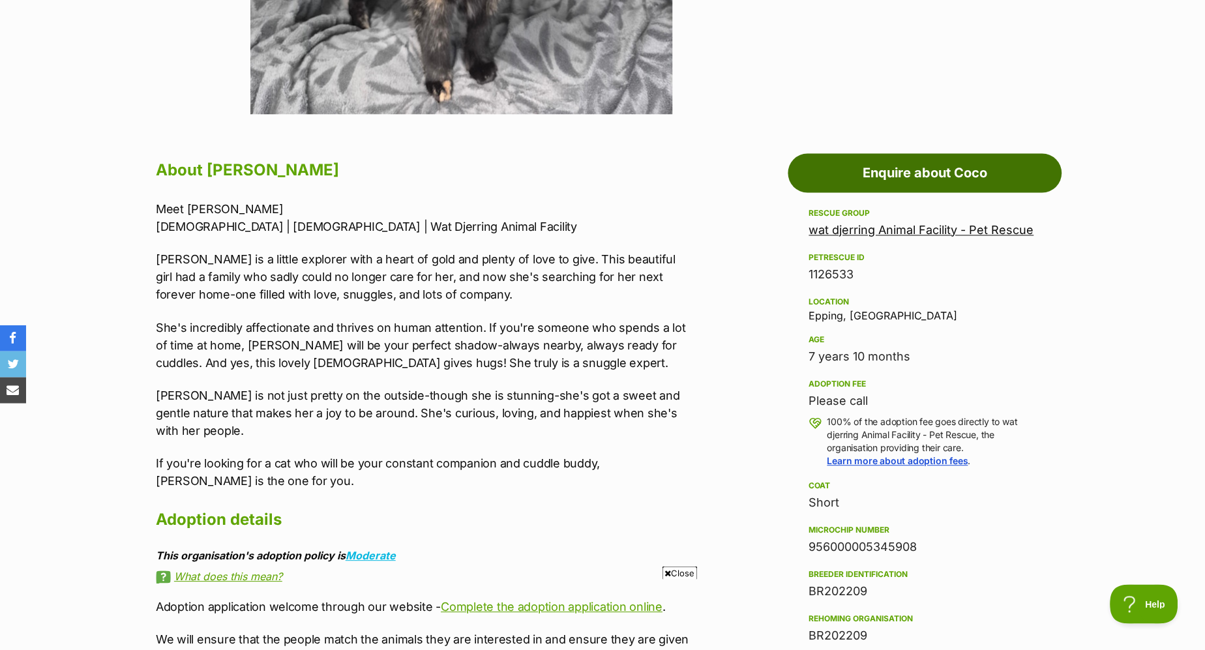
click at [912, 172] on link "Enquire about Coco" at bounding box center [926, 173] width 274 height 39
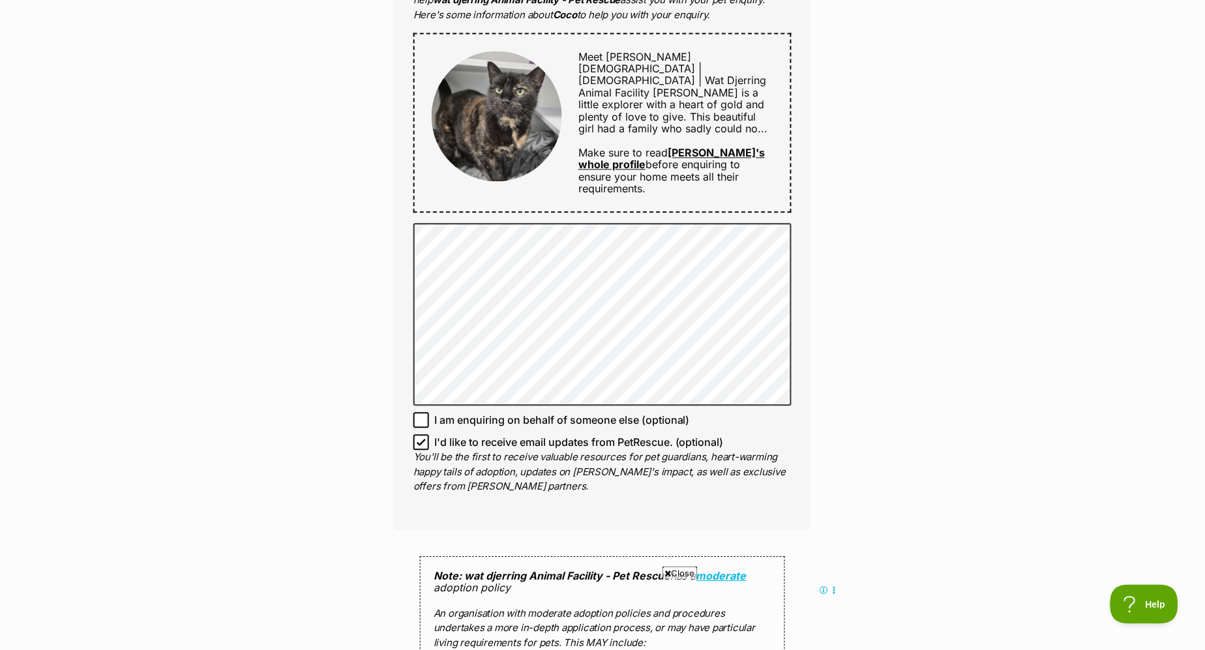
click at [477, 205] on div "Full name Rosie Ward Email We require this to be able to send you communication…" at bounding box center [602, 108] width 417 height 841
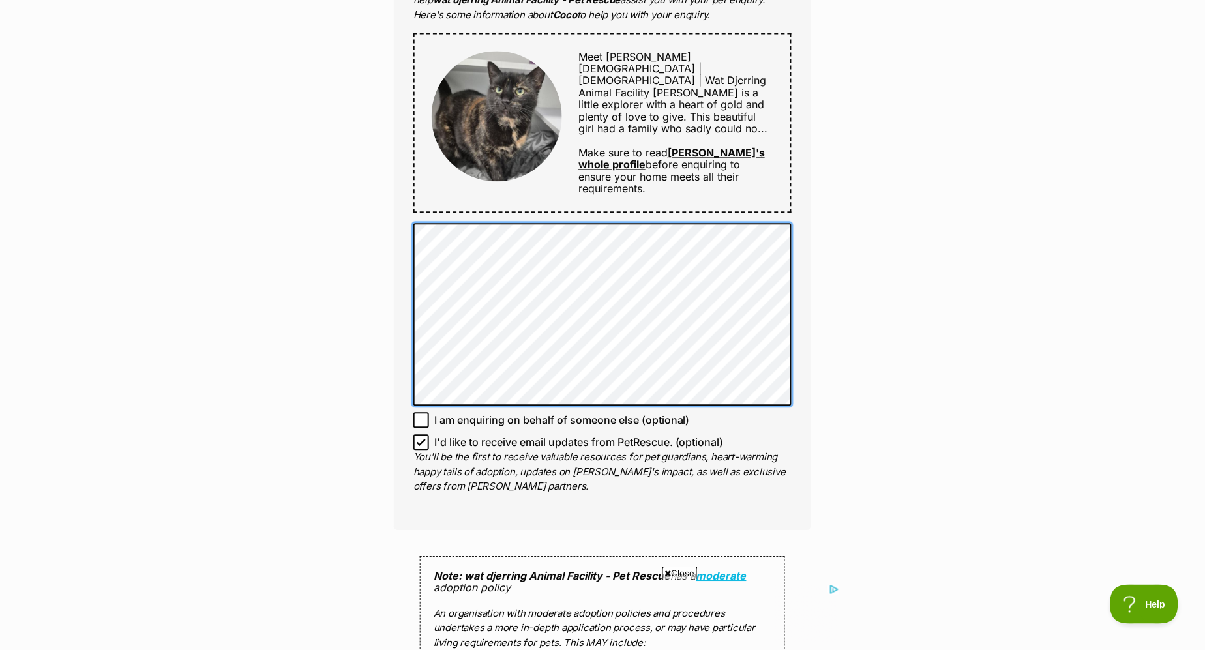
click at [400, 284] on div "Full name Rosie Ward Email We require this to be able to send you communication…" at bounding box center [602, 108] width 417 height 841
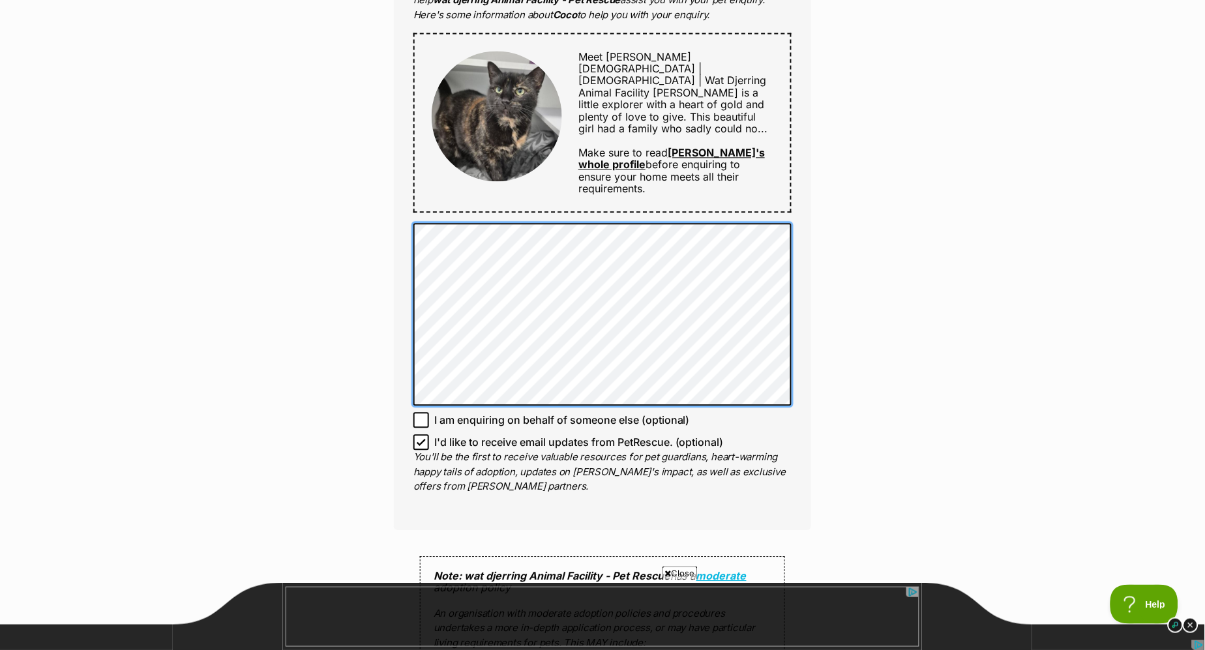
scroll to position [1014, 0]
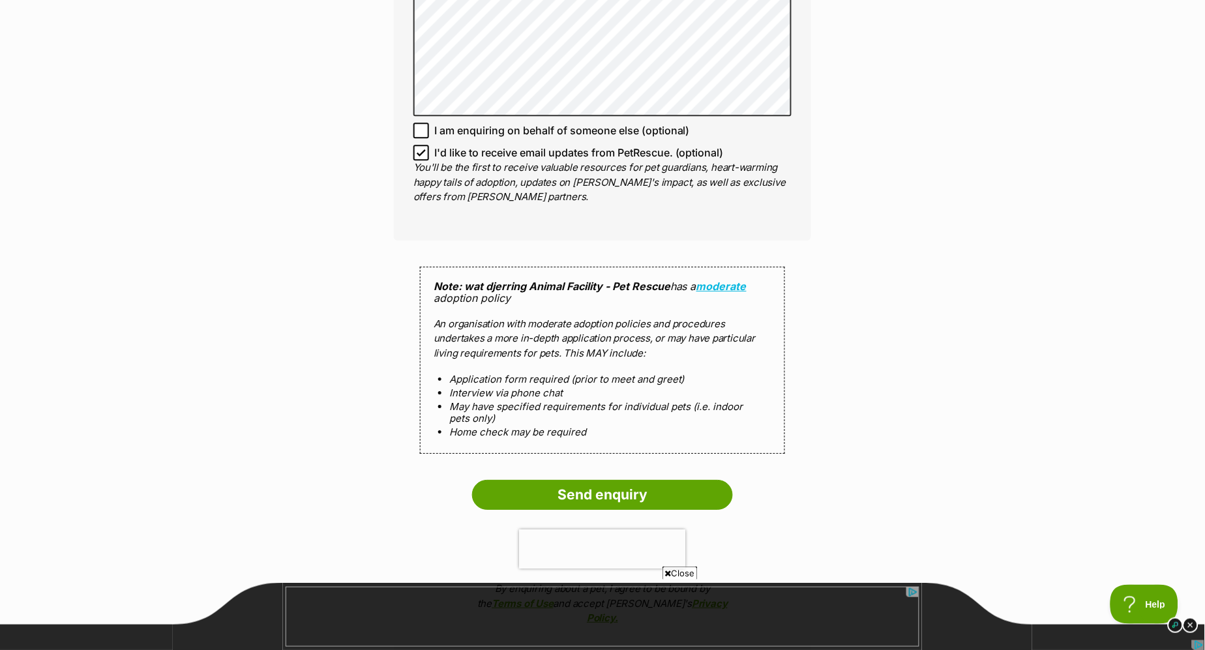
click at [537, 485] on input "Send enquiry" at bounding box center [602, 495] width 261 height 30
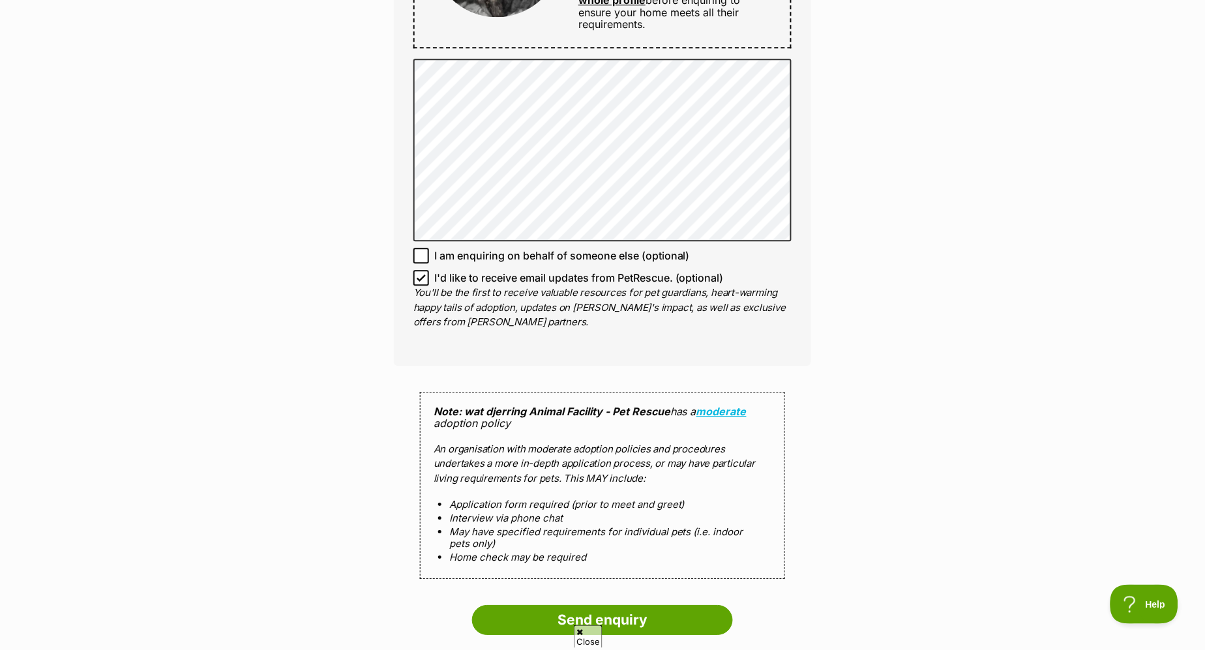
scroll to position [725, 0]
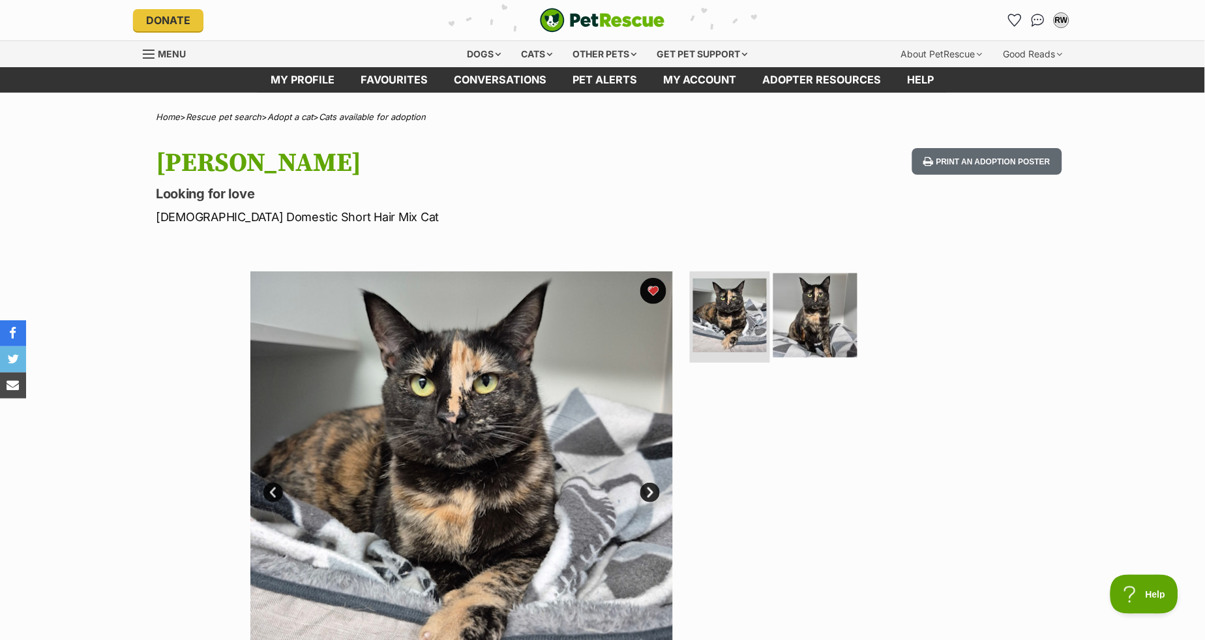
click at [799, 331] on img at bounding box center [816, 315] width 84 height 84
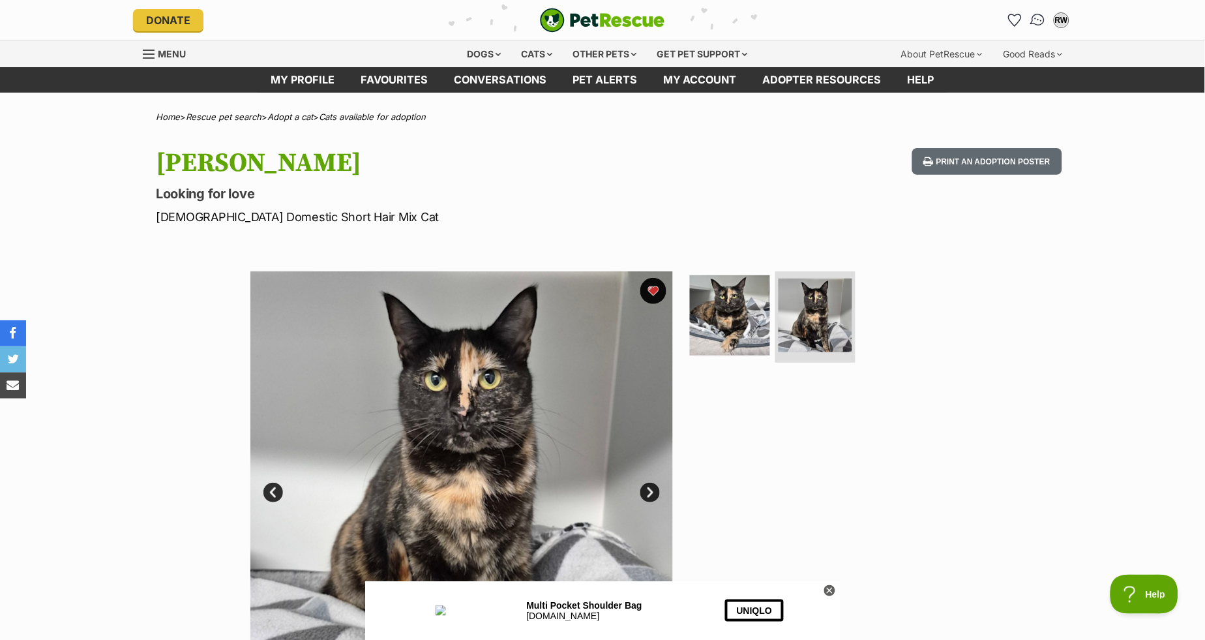
click at [1040, 20] on img "Conversations" at bounding box center [1039, 20] width 18 height 17
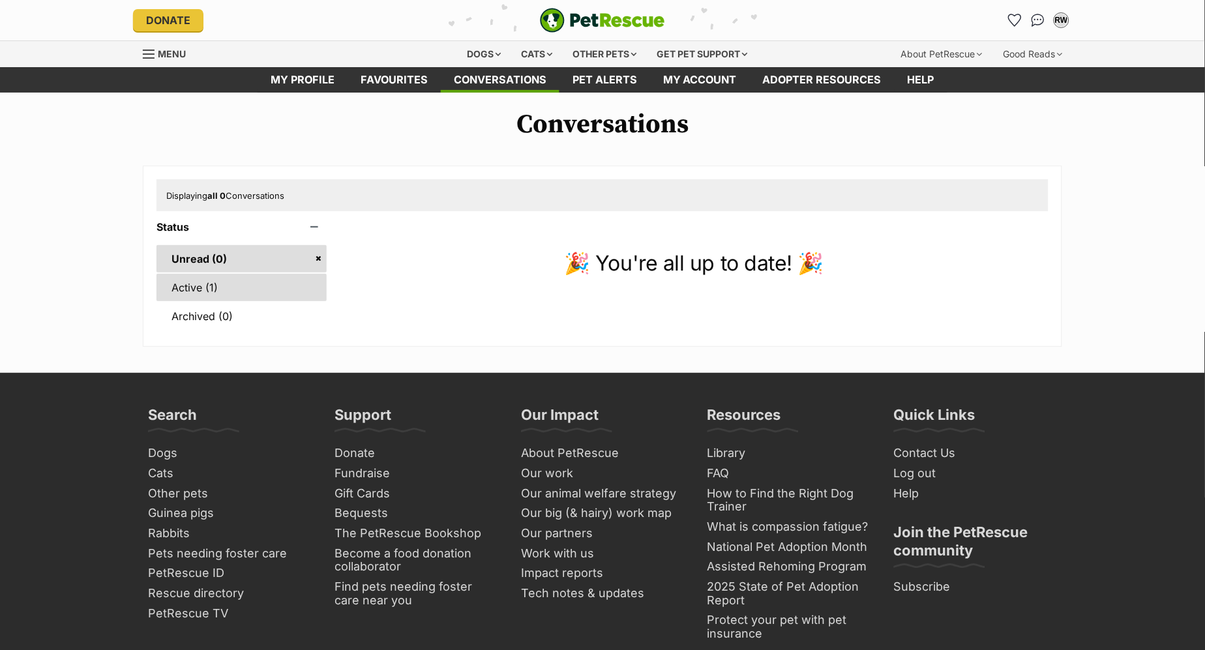
click at [198, 300] on link "Active (1)" at bounding box center [242, 287] width 170 height 27
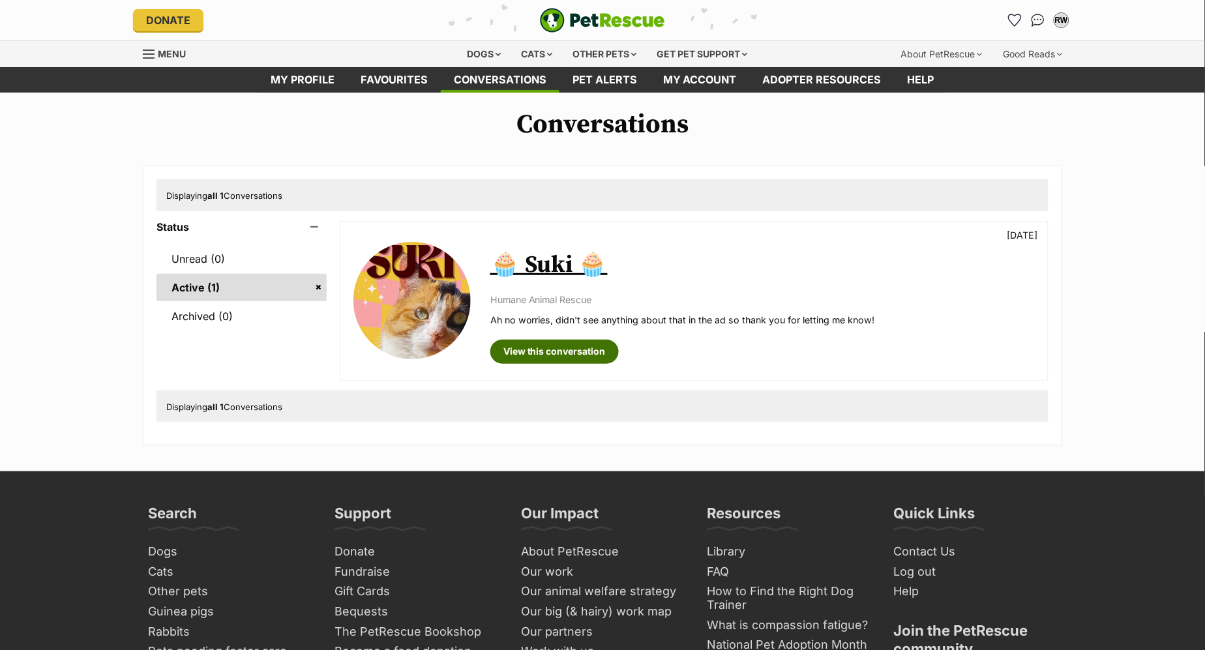
click at [552, 341] on link "View this conversation" at bounding box center [555, 351] width 128 height 23
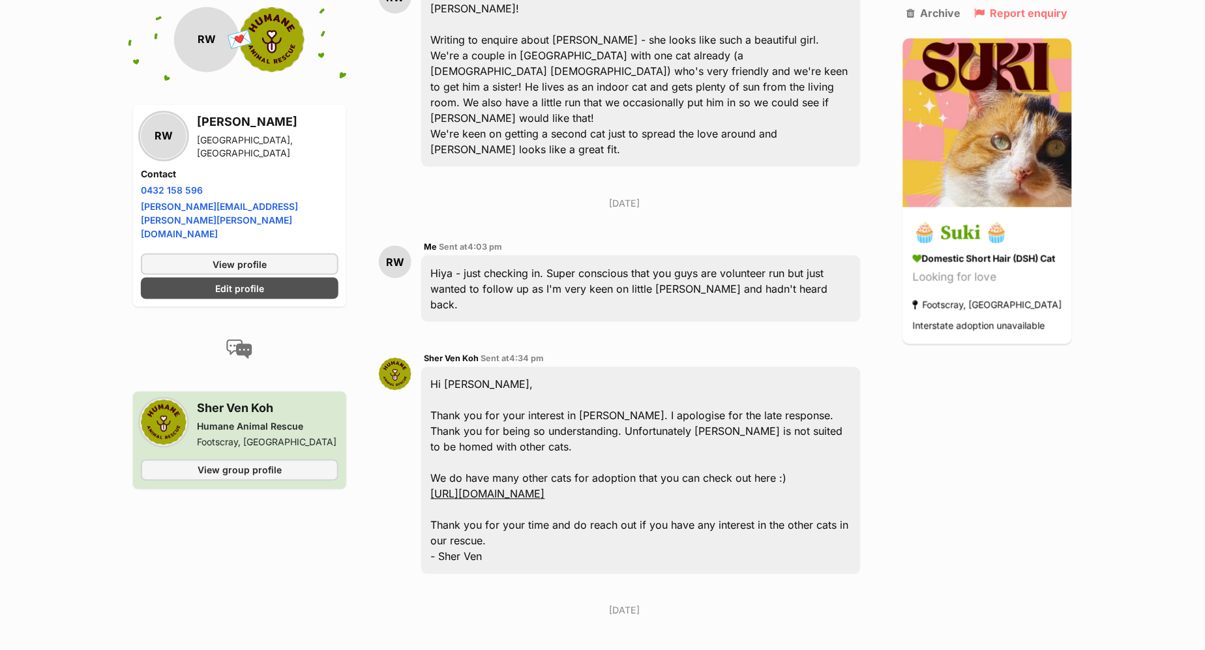
scroll to position [243, 0]
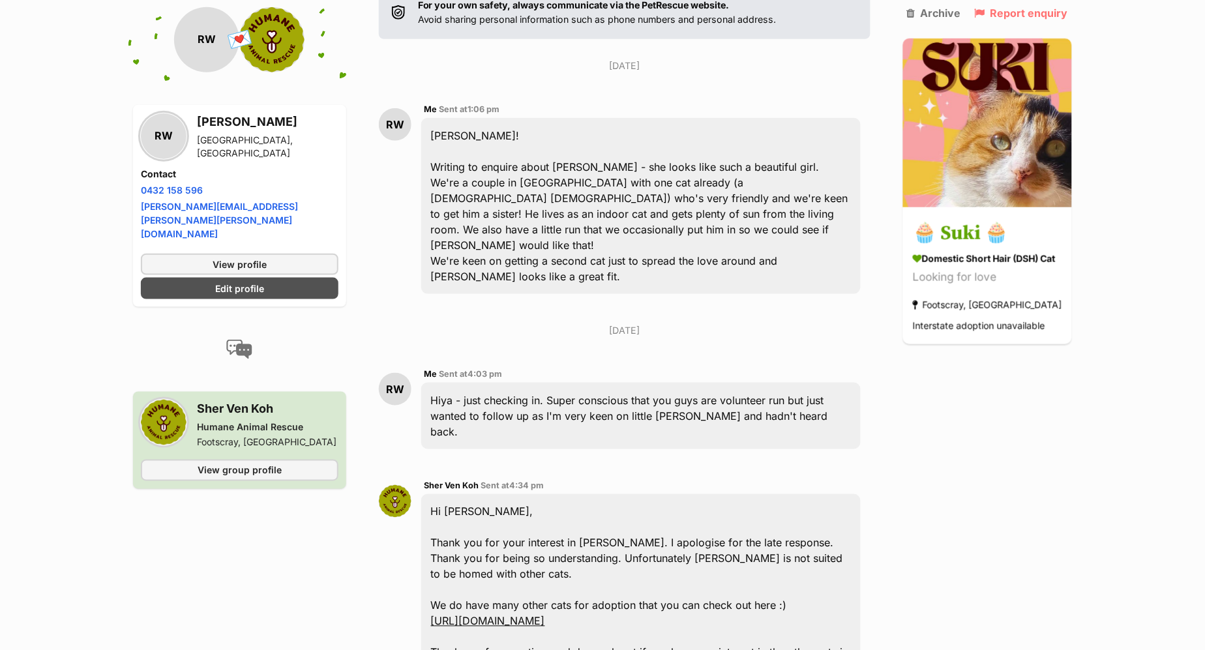
click at [532, 237] on div "Hiya! Writing to enquire about Suki - she looks like such a beautiful girl. We'…" at bounding box center [641, 206] width 440 height 176
click at [511, 237] on div "Hiya! Writing to enquire about Suki - she looks like such a beautiful girl. We'…" at bounding box center [641, 206] width 440 height 176
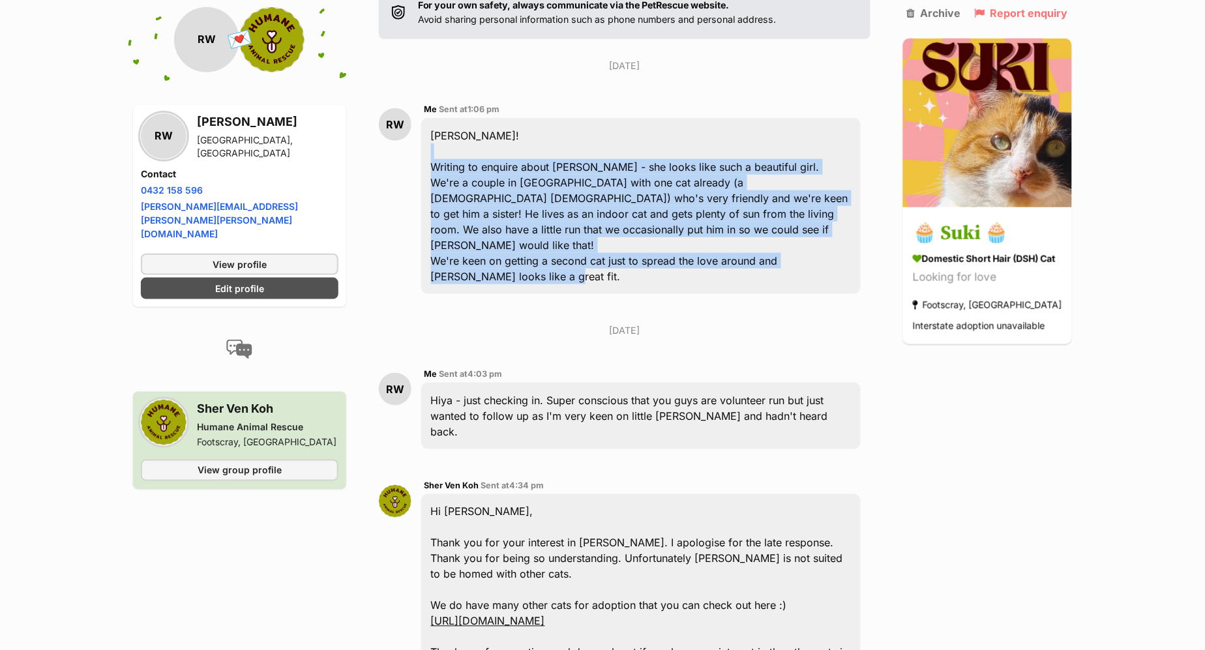
drag, startPoint x: 481, startPoint y: 252, endPoint x: 429, endPoint y: 155, distance: 110.0
click at [429, 155] on div "Hiya! Writing to enquire about Suki - she looks like such a beautiful girl. We'…" at bounding box center [641, 206] width 440 height 176
copy div "Writing to enquire about Suki - she looks like such a beautiful girl. We're a c…"
